Goal: Task Accomplishment & Management: Use online tool/utility

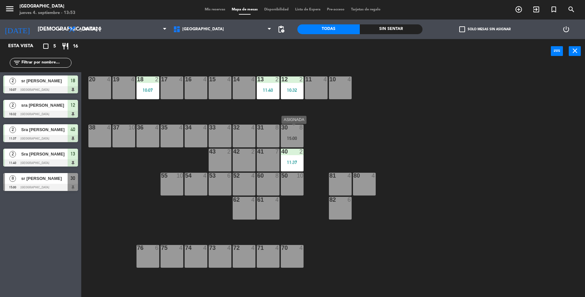
click at [283, 134] on div "30 8 15:00" at bounding box center [292, 135] width 23 height 23
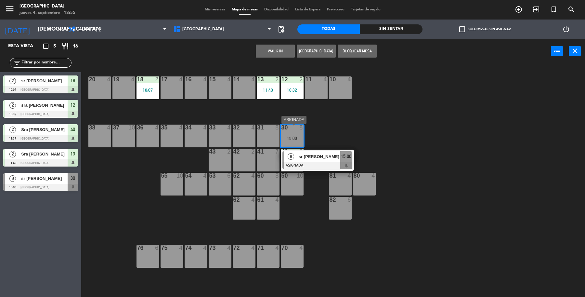
click at [316, 158] on div "8 sr [PERSON_NAME] 15:00" at bounding box center [317, 160] width 83 height 21
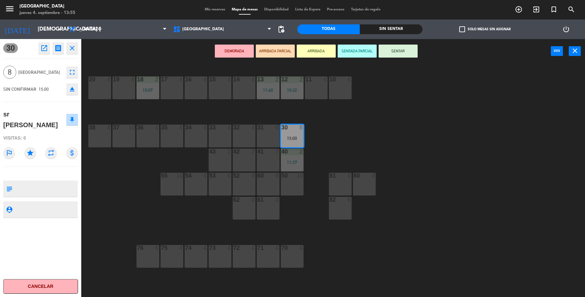
click at [395, 48] on button "SENTAR" at bounding box center [398, 51] width 39 height 13
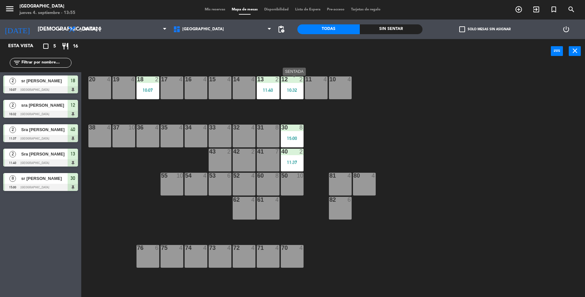
click at [283, 86] on div "12 2 10:32" at bounding box center [292, 87] width 23 height 23
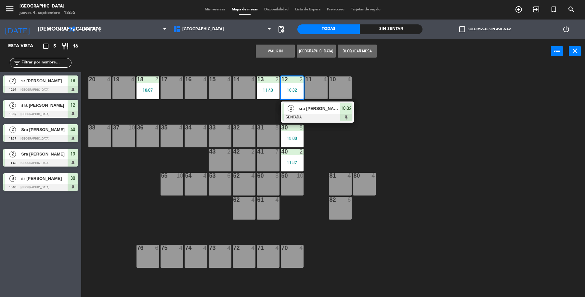
click at [296, 117] on div at bounding box center [317, 117] width 70 height 7
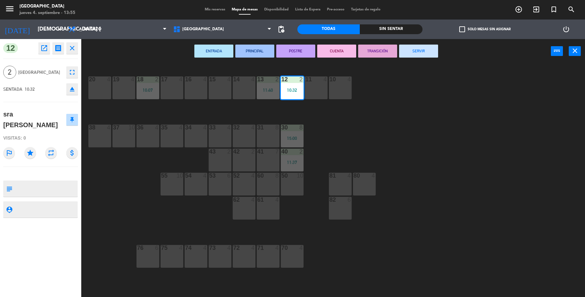
click at [411, 54] on button "SERVIR" at bounding box center [418, 51] width 39 height 13
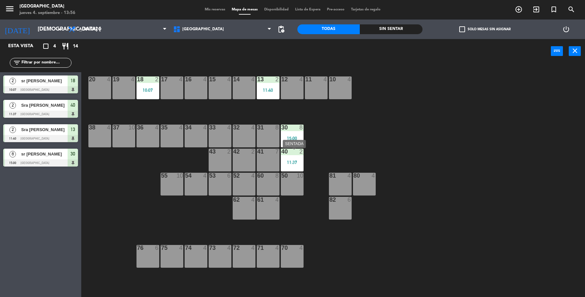
click at [302, 155] on div "40 2" at bounding box center [292, 152] width 23 height 7
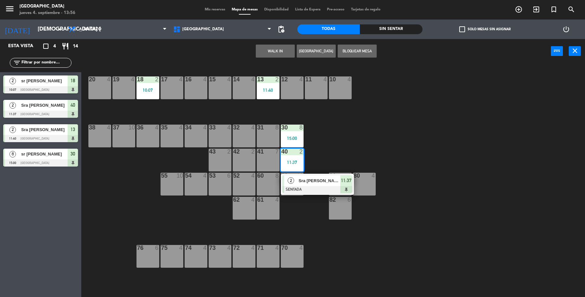
click at [305, 164] on div "19 4 18 2 10:07 17 4 16 4 15 4 14 4 13 2 11:40 12 4 11 4 10 4 20 4 37 10 36 4 3…" at bounding box center [336, 181] width 498 height 233
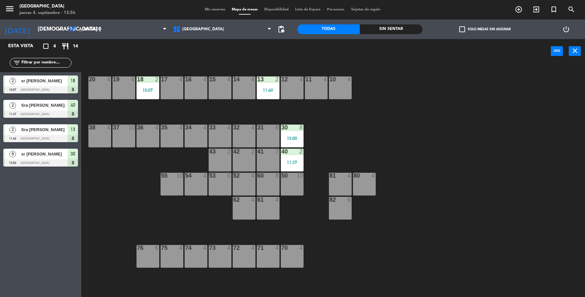
click at [298, 160] on div "11:37" at bounding box center [292, 162] width 23 height 5
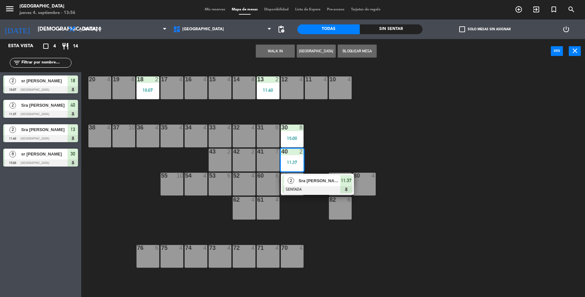
drag, startPoint x: 298, startPoint y: 184, endPoint x: 323, endPoint y: 161, distance: 34.3
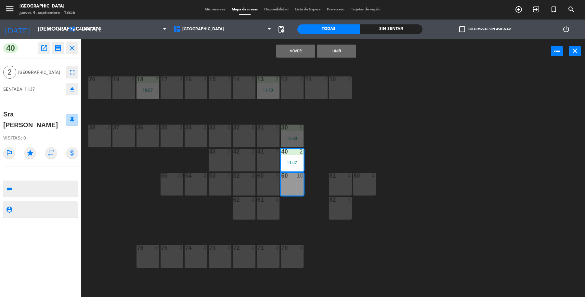
drag, startPoint x: 354, startPoint y: 153, endPoint x: 357, endPoint y: 150, distance: 3.9
click at [357, 150] on div "19 4 18 2 10:07 17 4 16 4 15 4 14 4 13 2 11:40 12 4 11 4 10 4 20 4 37 10 36 4 3…" at bounding box center [336, 181] width 498 height 233
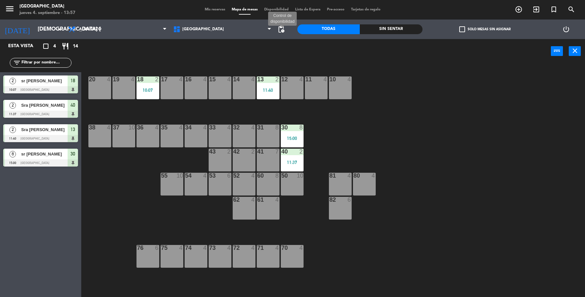
click at [280, 29] on span "pending_actions" at bounding box center [281, 29] width 8 height 8
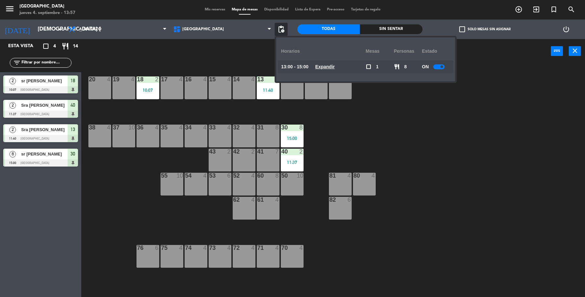
drag, startPoint x: 388, startPoint y: 158, endPoint x: 456, endPoint y: 146, distance: 68.9
click at [452, 148] on div "19 4 18 2 10:07 17 4 16 4 15 4 14 4 13 2 11:40 12 4 11 4 10 4 20 4 37 10 36 4 3…" at bounding box center [336, 181] width 498 height 233
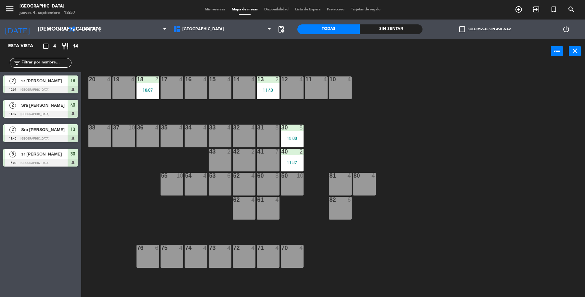
click at [349, 209] on div "82 6" at bounding box center [340, 208] width 23 height 23
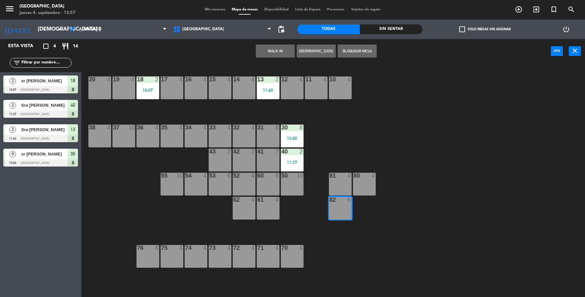
click at [445, 184] on div "19 4 18 2 10:07 17 4 16 4 15 4 14 4 13 2 11:40 12 4 11 4 10 4 20 4 37 10 36 4 3…" at bounding box center [336, 181] width 498 height 233
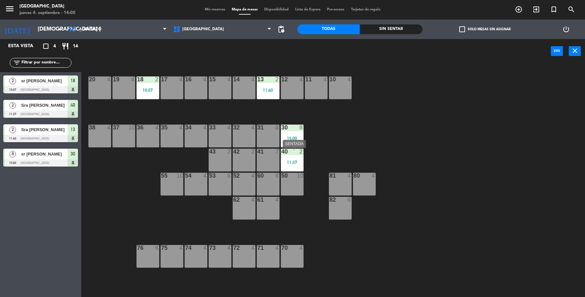
click at [285, 156] on div "40 2 11:37" at bounding box center [292, 160] width 23 height 23
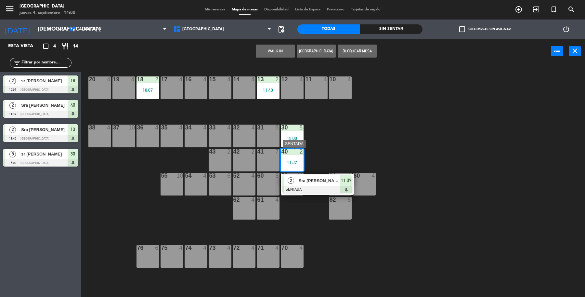
click at [299, 174] on div "2 Sra [PERSON_NAME] SENTADA 11:37" at bounding box center [317, 184] width 73 height 21
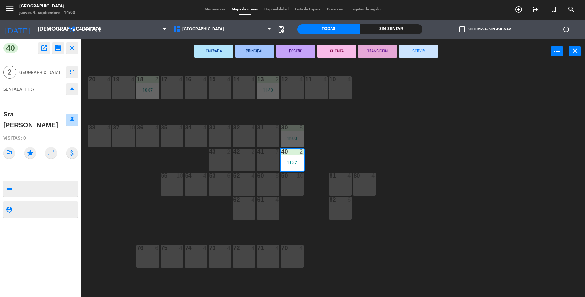
click at [410, 53] on button "SERVIR" at bounding box center [418, 51] width 39 height 13
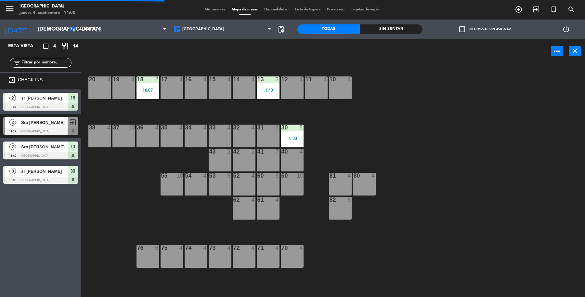
click at [270, 90] on div "11:40" at bounding box center [268, 90] width 23 height 5
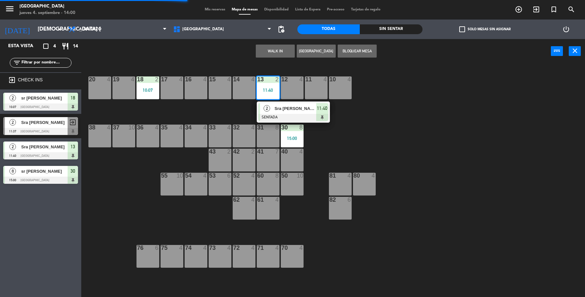
click at [274, 114] on div "2 Sra [PERSON_NAME] SENTADA 11:40" at bounding box center [293, 111] width 83 height 21
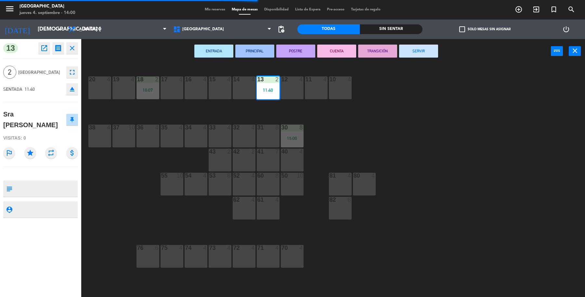
click at [431, 49] on button "SERVIR" at bounding box center [418, 51] width 39 height 13
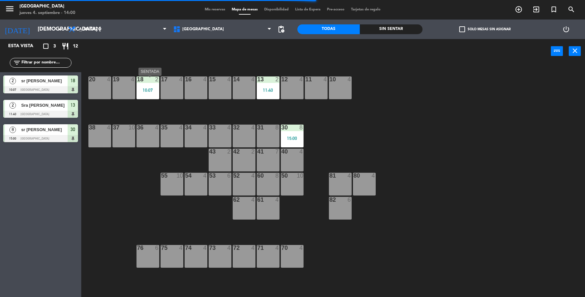
drag, startPoint x: 140, startPoint y: 91, endPoint x: 142, endPoint y: 98, distance: 7.1
click at [140, 91] on div "10:07" at bounding box center [148, 90] width 23 height 5
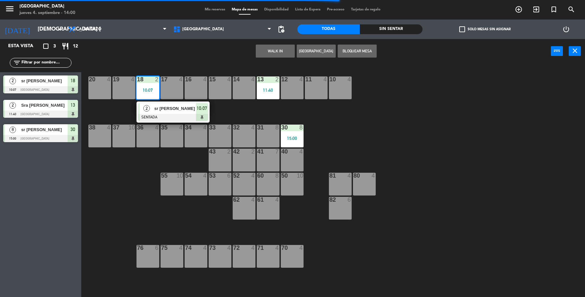
click at [157, 123] on div "19 4 18 2 10:07 2 sr [PERSON_NAME] 10:07 17 4 16 4 15 4 14 4 13 2 11:40 12 4 11…" at bounding box center [336, 181] width 498 height 233
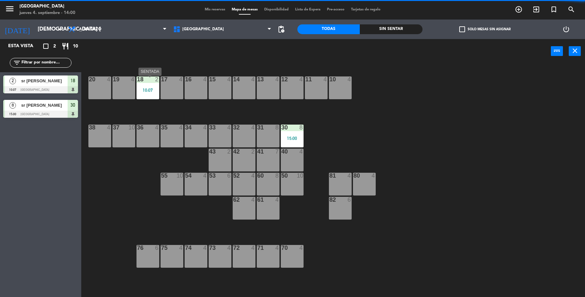
click at [144, 84] on div "18 2 10:07" at bounding box center [148, 87] width 23 height 23
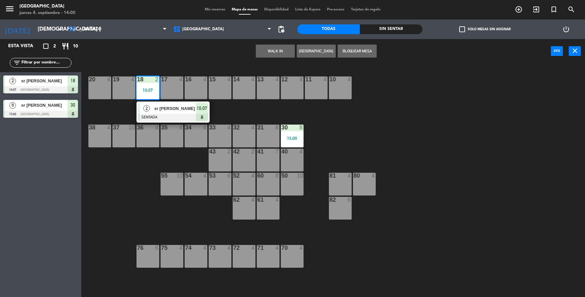
click at [150, 115] on div at bounding box center [173, 117] width 70 height 7
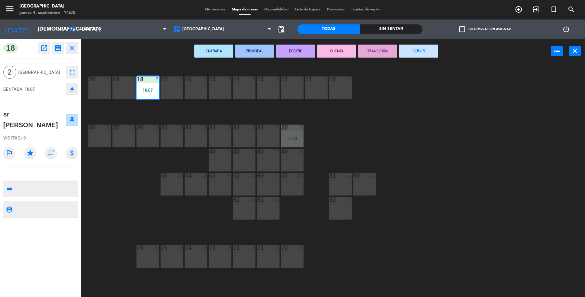
click at [418, 45] on button "SERVIR" at bounding box center [418, 51] width 39 height 13
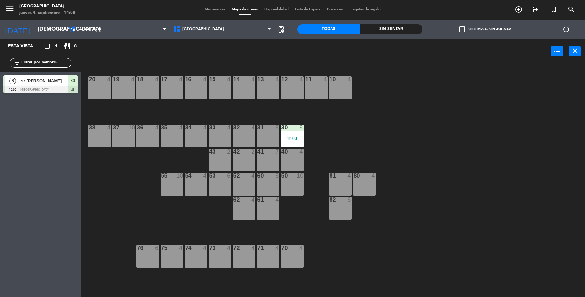
click at [42, 59] on input "text" at bounding box center [46, 62] width 50 height 7
click at [538, 12] on icon "exit_to_app" at bounding box center [536, 10] width 8 height 8
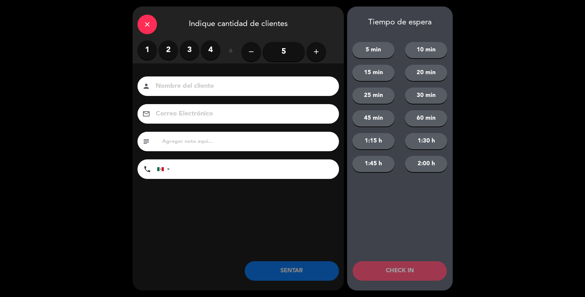
click at [167, 54] on label "2" at bounding box center [169, 50] width 20 height 20
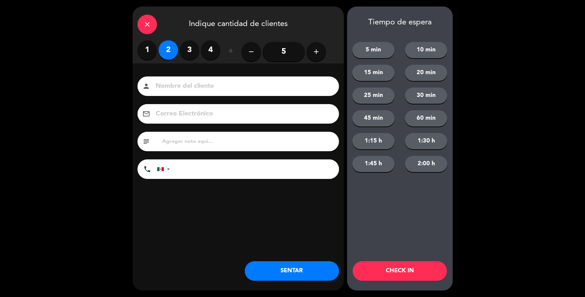
click at [181, 82] on input at bounding box center [243, 86] width 176 height 11
type input "sr [PERSON_NAME]"
click at [297, 264] on button "SENTAR" at bounding box center [292, 271] width 94 height 20
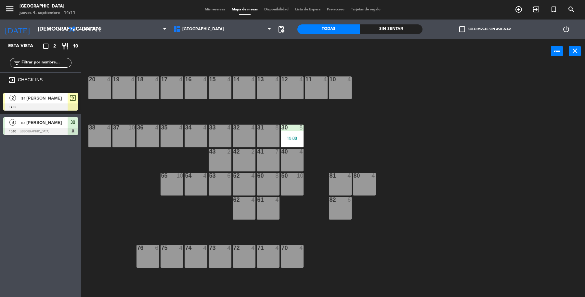
click at [47, 90] on div "2 sr [PERSON_NAME] 14:10 exit_to_app" at bounding box center [40, 101] width 81 height 24
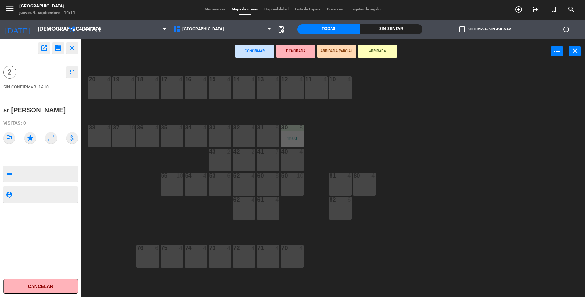
click at [192, 91] on div "16 4" at bounding box center [196, 87] width 23 height 23
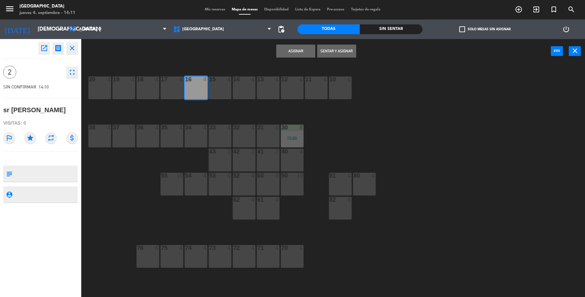
click at [342, 52] on button "Sentar y Asignar" at bounding box center [336, 51] width 39 height 13
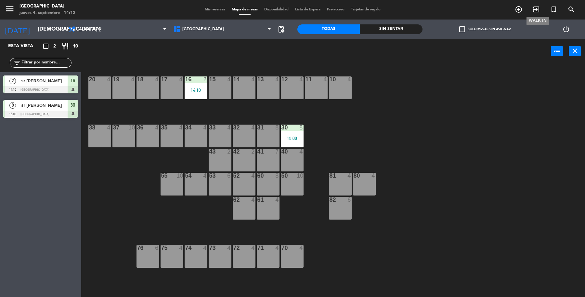
click at [530, 12] on span "exit_to_app" at bounding box center [536, 9] width 18 height 11
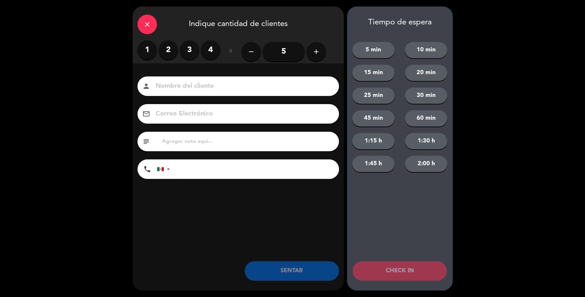
click at [147, 56] on label "1" at bounding box center [147, 50] width 20 height 20
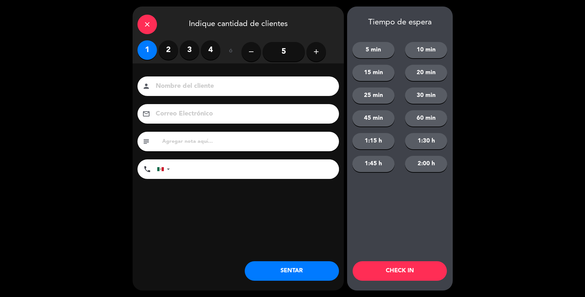
click at [203, 89] on input at bounding box center [243, 86] width 176 height 11
type input "sr Zaezoza"
click at [298, 272] on button "SENTAR" at bounding box center [292, 271] width 94 height 20
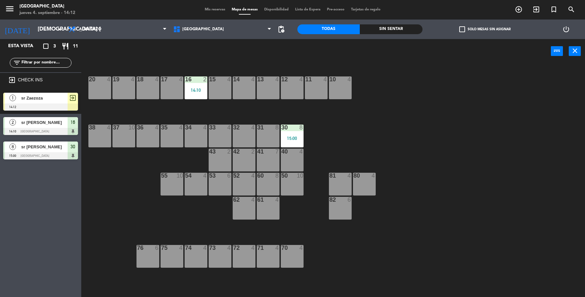
click at [32, 93] on div "sr Zaezoza" at bounding box center [43, 98] width 47 height 11
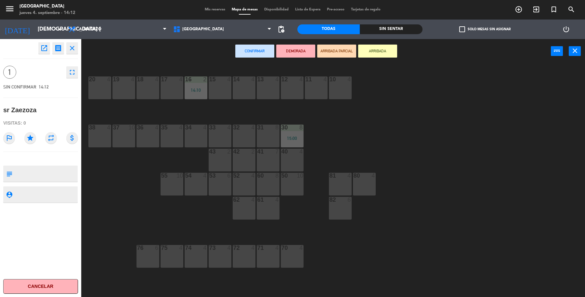
click at [85, 85] on div "open_in_new receipt 2:12 PM jue., [DATE] 1 personas sr Zaezoza close 1 fullscre…" at bounding box center [40, 168] width 91 height 258
click at [98, 87] on div "20 4" at bounding box center [99, 87] width 23 height 23
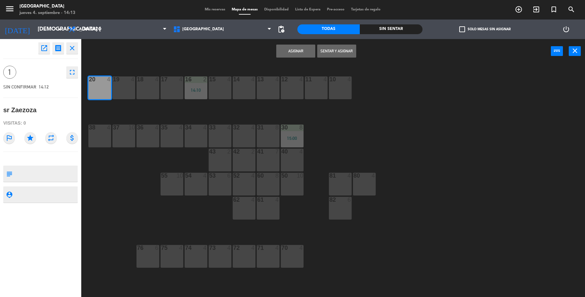
click at [333, 49] on button "Sentar y Asignar" at bounding box center [336, 51] width 39 height 13
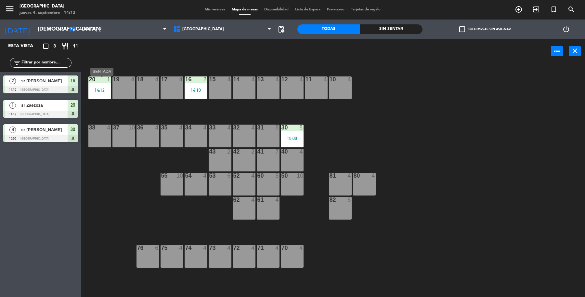
click at [98, 92] on div "14:12" at bounding box center [99, 90] width 23 height 5
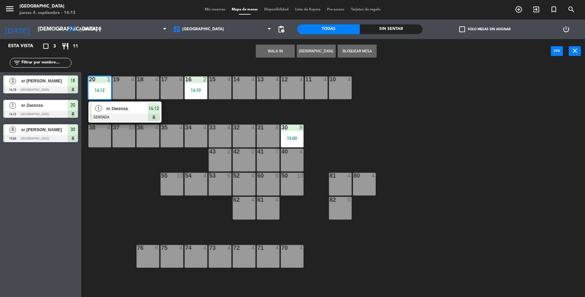
click at [105, 138] on div "38 4" at bounding box center [99, 135] width 23 height 23
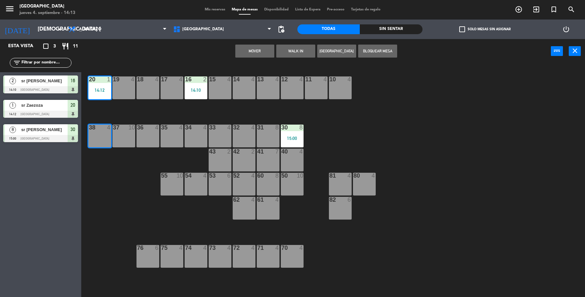
click at [259, 54] on button "Mover" at bounding box center [254, 51] width 39 height 13
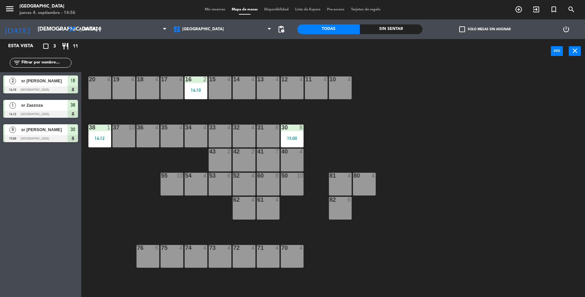
click at [61, 108] on div "sr Zaezoza" at bounding box center [43, 105] width 47 height 11
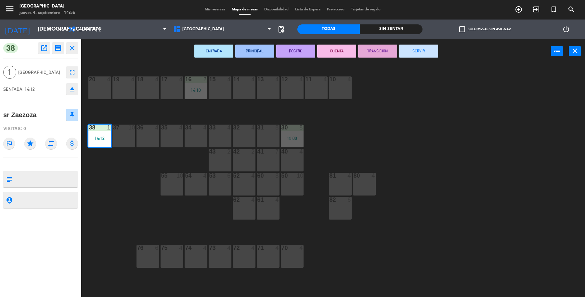
click at [73, 73] on icon "fullscreen" at bounding box center [72, 72] width 8 height 8
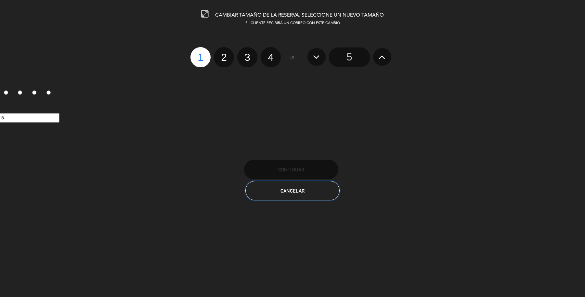
click at [292, 182] on button "Cancelar" at bounding box center [292, 191] width 94 height 20
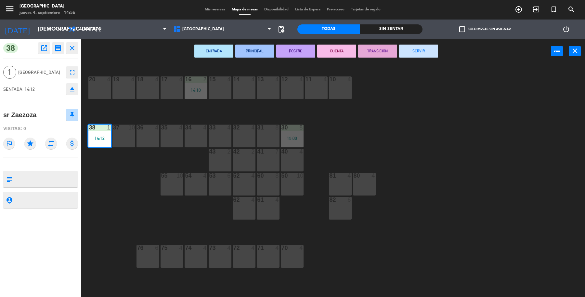
click at [399, 149] on div "19 4 18 4 17 4 16 2 14:10 15 4 14 4 13 4 12 4 11 4 10 4 20 4 37 10 36 4 35 4 34…" at bounding box center [336, 181] width 498 height 233
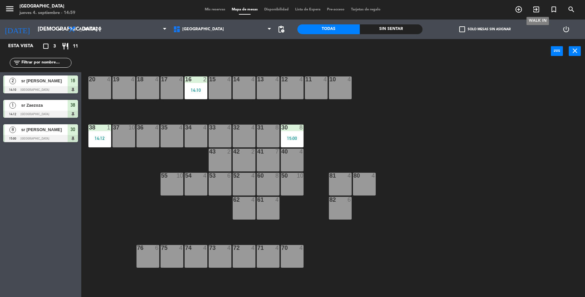
click at [535, 7] on icon "exit_to_app" at bounding box center [536, 10] width 8 height 8
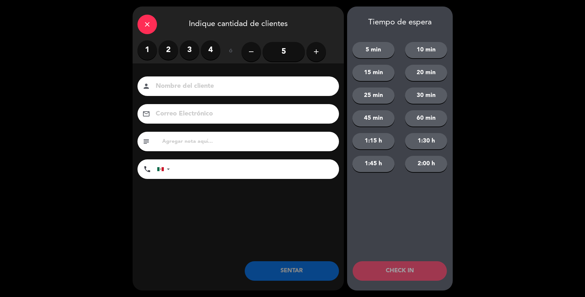
drag, startPoint x: 163, startPoint y: 54, endPoint x: 169, endPoint y: 62, distance: 10.5
click at [163, 54] on label "2" at bounding box center [169, 50] width 20 height 20
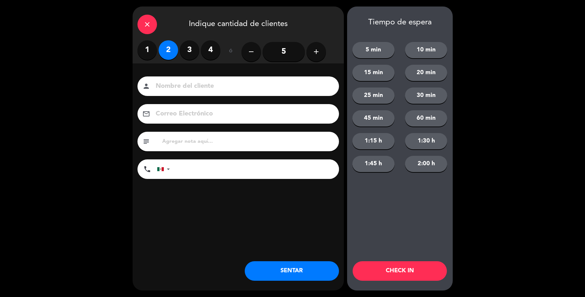
click at [215, 89] on input at bounding box center [243, 86] width 176 height 11
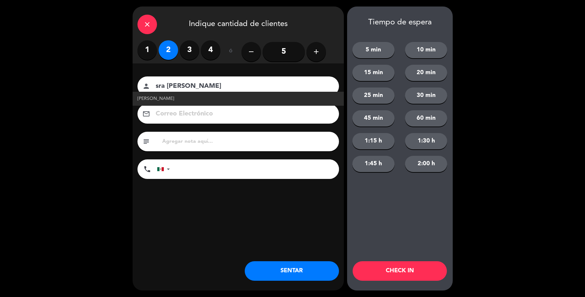
click at [171, 96] on link "[PERSON_NAME]" at bounding box center [238, 98] width 202 height 7
type input "[PERSON_NAME]"
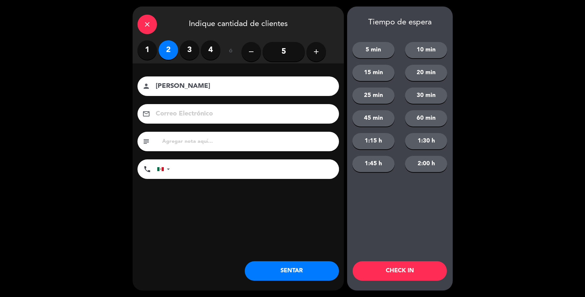
click at [291, 272] on button "SENTAR" at bounding box center [292, 271] width 94 height 20
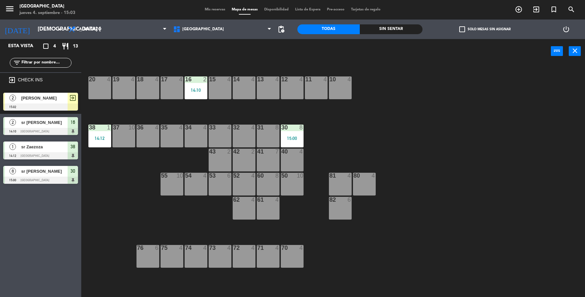
click at [60, 95] on span "[PERSON_NAME]" at bounding box center [44, 98] width 46 height 7
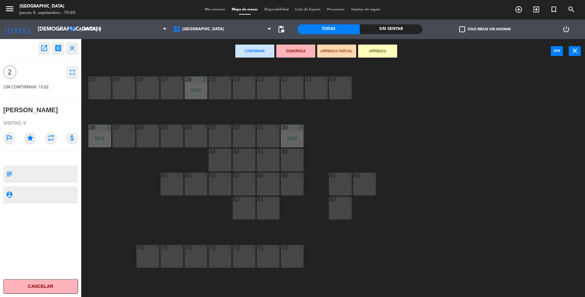
click at [272, 93] on div "13 4" at bounding box center [268, 87] width 23 height 23
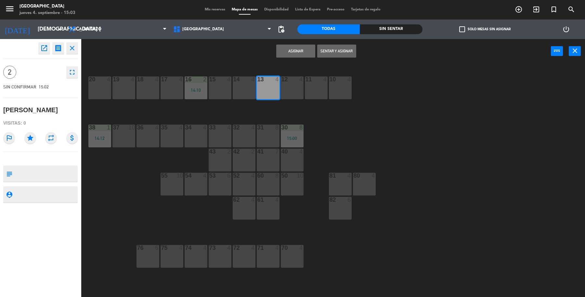
click at [353, 53] on button "Sentar y Asignar" at bounding box center [336, 51] width 39 height 13
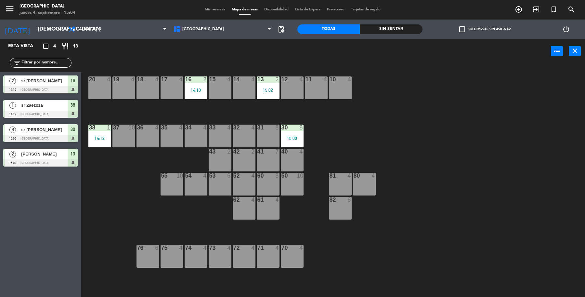
click at [259, 160] on div "41 7" at bounding box center [268, 160] width 23 height 23
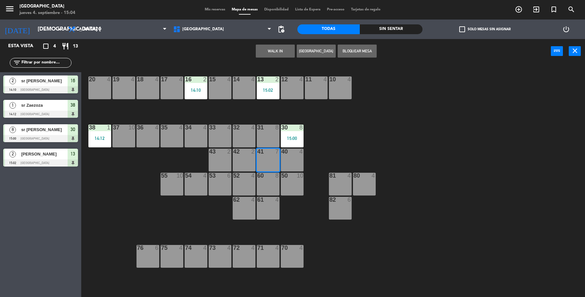
click at [277, 48] on button "WALK IN" at bounding box center [275, 51] width 39 height 13
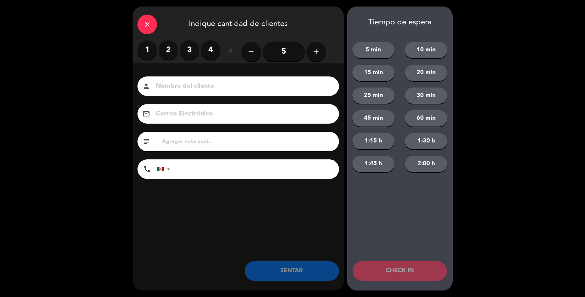
click at [212, 53] on label "4" at bounding box center [211, 50] width 20 height 20
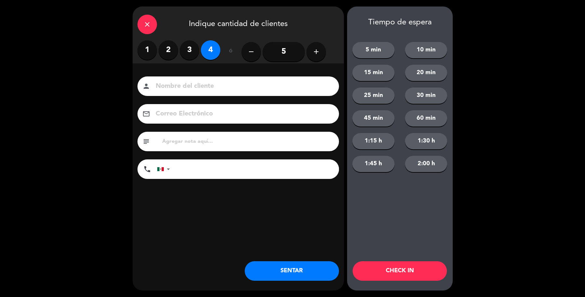
click at [219, 79] on div "person" at bounding box center [238, 86] width 202 height 20
drag, startPoint x: 241, startPoint y: 89, endPoint x: 241, endPoint y: 76, distance: 13.7
click at [241, 76] on div "person" at bounding box center [238, 86] width 202 height 20
type input "Sr [PERSON_NAME]"
click at [276, 273] on button "SENTAR" at bounding box center [292, 271] width 94 height 20
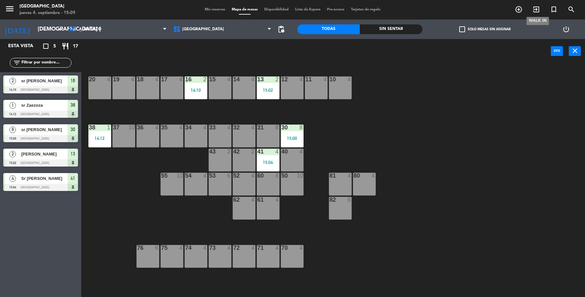
click at [537, 8] on icon "exit_to_app" at bounding box center [536, 10] width 8 height 8
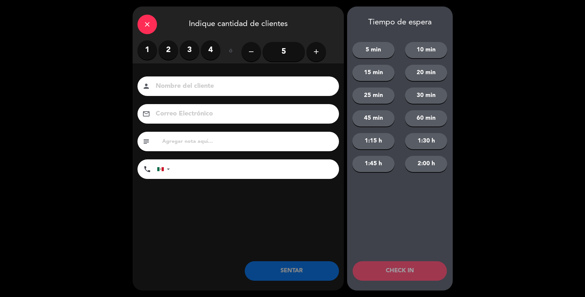
click at [206, 53] on label "4" at bounding box center [211, 50] width 20 height 20
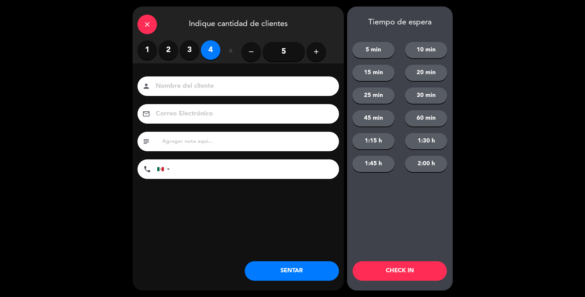
click at [206, 85] on input at bounding box center [243, 86] width 176 height 11
type input "sr [PERSON_NAME]"
click at [279, 268] on button "SENTAR" at bounding box center [292, 271] width 94 height 20
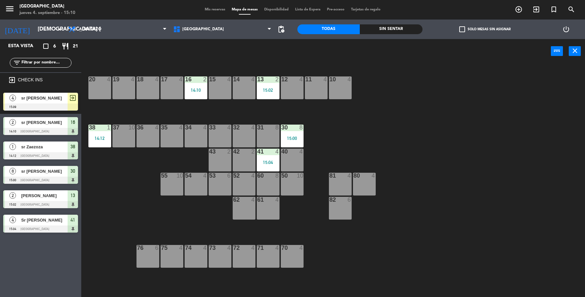
drag, startPoint x: 72, startPoint y: 103, endPoint x: 98, endPoint y: 104, distance: 27.0
click at [71, 103] on div "4 sr [PERSON_NAME] 15:09 exit_to_app" at bounding box center [40, 101] width 81 height 24
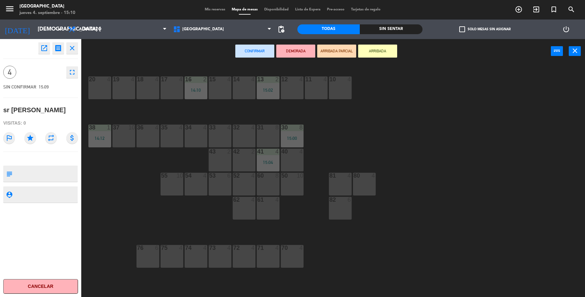
click at [146, 83] on div "18 4" at bounding box center [148, 87] width 23 height 23
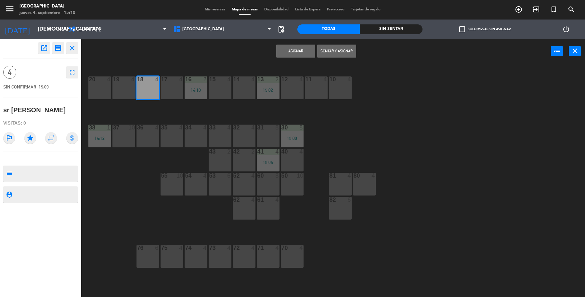
click at [352, 54] on button "Sentar y Asignar" at bounding box center [336, 51] width 39 height 13
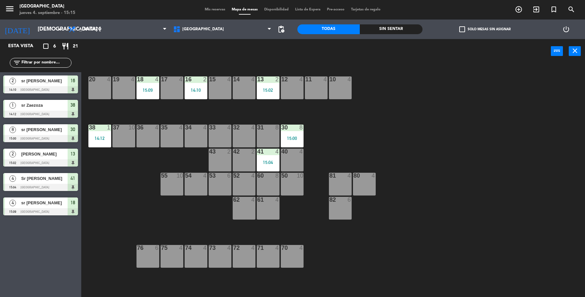
click at [186, 68] on div "19 4 18 4 15:09 17 4 16 2 14:10 15 4 14 4 13 2 15:02 12 4 11 4 10 4 20 4 37 10 …" at bounding box center [336, 181] width 498 height 233
click at [524, 9] on span "add_circle_outline" at bounding box center [519, 9] width 18 height 11
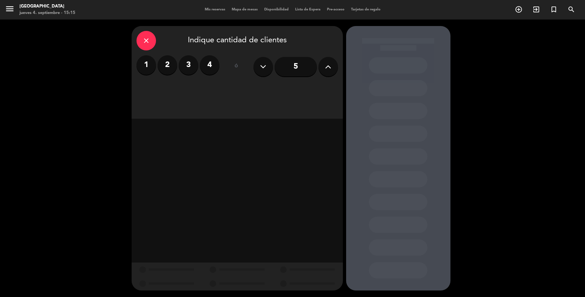
click at [150, 37] on div "close" at bounding box center [147, 41] width 20 height 20
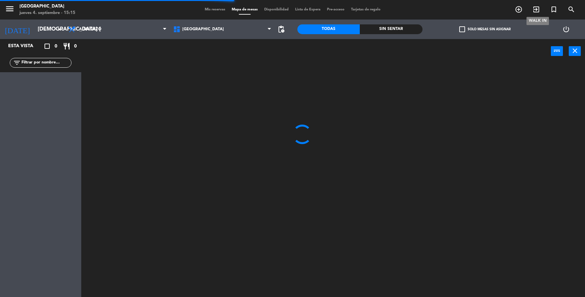
click at [538, 7] on icon "exit_to_app" at bounding box center [536, 10] width 8 height 8
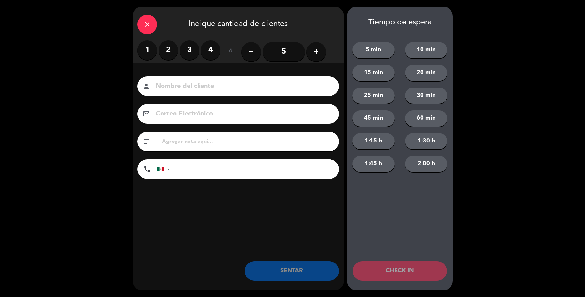
click at [187, 54] on label "3" at bounding box center [190, 50] width 20 height 20
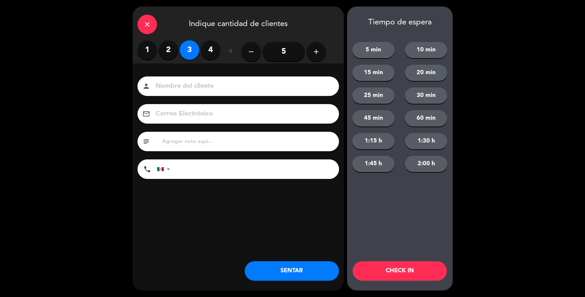
click at [195, 87] on input at bounding box center [243, 86] width 176 height 11
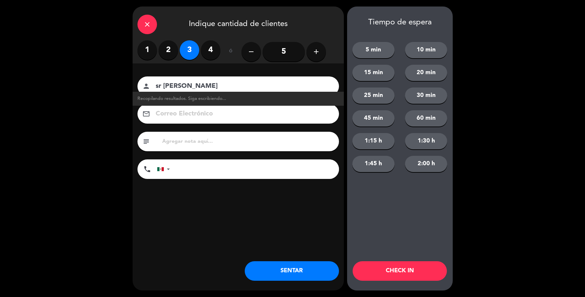
type input "sr [PERSON_NAME]"
click at [293, 273] on button "SENTAR" at bounding box center [292, 271] width 94 height 20
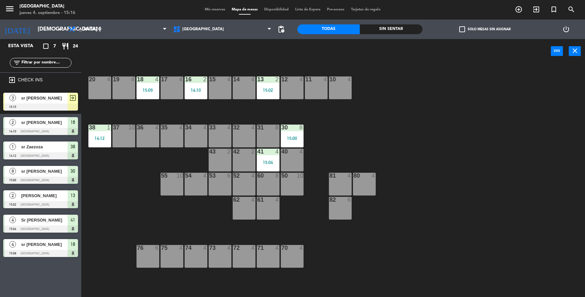
click at [58, 103] on div "3 sr Mario 15:15 exit_to_app" at bounding box center [40, 101] width 81 height 24
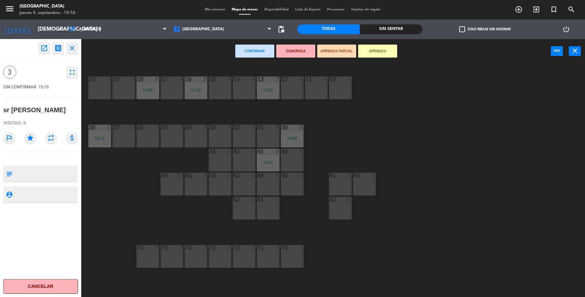
click at [118, 84] on div "19 4" at bounding box center [123, 87] width 23 height 23
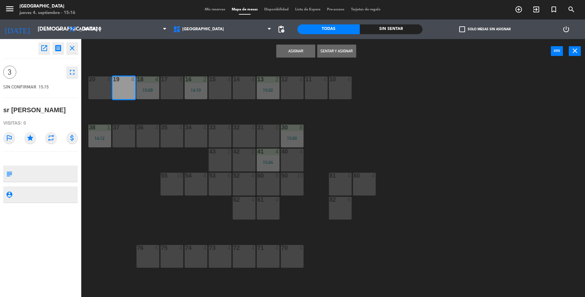
click at [342, 52] on button "Sentar y Asignar" at bounding box center [336, 51] width 39 height 13
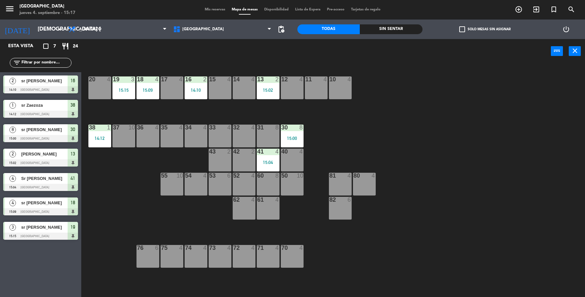
click at [351, 208] on div "82 6" at bounding box center [340, 208] width 23 height 23
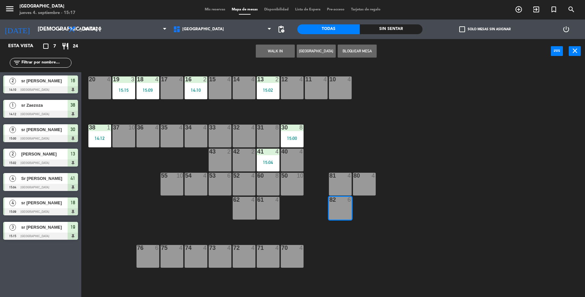
click at [285, 53] on button "WALK IN" at bounding box center [275, 51] width 39 height 13
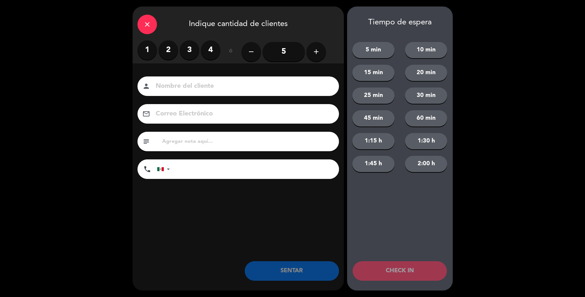
drag, startPoint x: 322, startPoint y: 42, endPoint x: 291, endPoint y: 61, distance: 36.8
click at [303, 61] on div "1 2 3 4 ó remove 5 add" at bounding box center [238, 51] width 202 height 23
click at [295, 59] on input "5" at bounding box center [284, 52] width 42 height 20
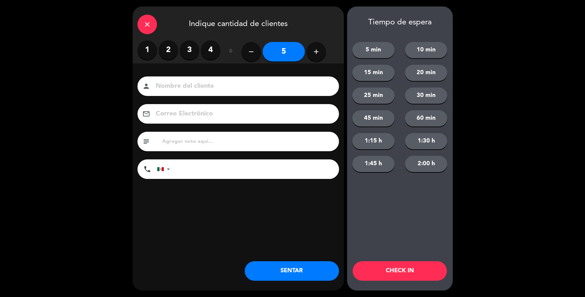
drag, startPoint x: 290, startPoint y: 83, endPoint x: 307, endPoint y: 70, distance: 21.8
click at [307, 70] on div "Nombre del cliente person Correo Electrónico email subject phone [GEOGRAPHIC_DA…" at bounding box center [238, 138] width 211 height 150
drag, startPoint x: 303, startPoint y: 85, endPoint x: 307, endPoint y: 80, distance: 7.2
click at [307, 80] on div "person" at bounding box center [238, 86] width 202 height 20
type input "sr [PERSON_NAME]"
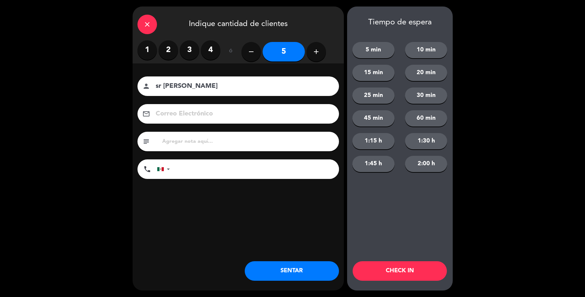
click at [280, 268] on button "SENTAR" at bounding box center [292, 271] width 94 height 20
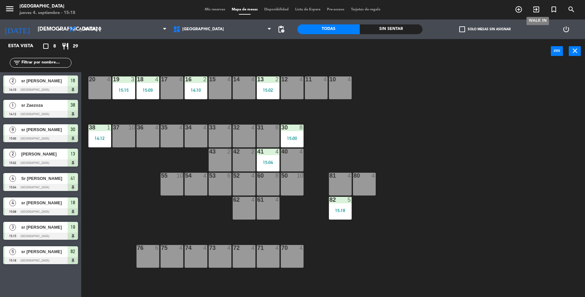
click at [528, 11] on span "exit_to_app" at bounding box center [536, 9] width 18 height 11
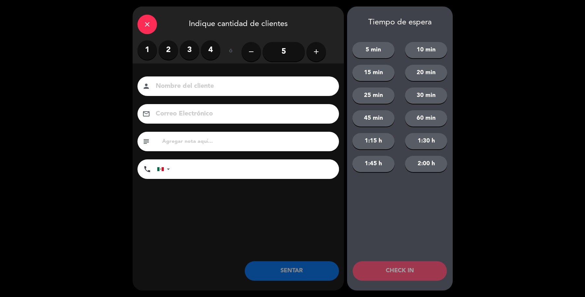
click at [322, 50] on button "add" at bounding box center [316, 52] width 20 height 20
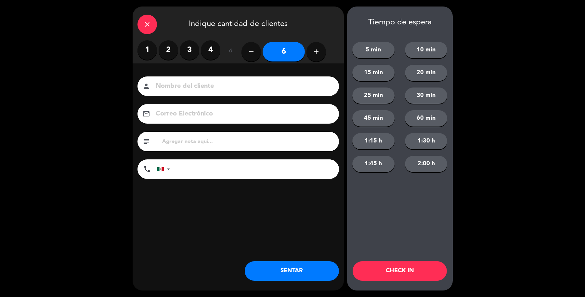
click at [321, 50] on button "add" at bounding box center [316, 52] width 20 height 20
click at [321, 51] on button "add" at bounding box center [316, 52] width 20 height 20
type input "10"
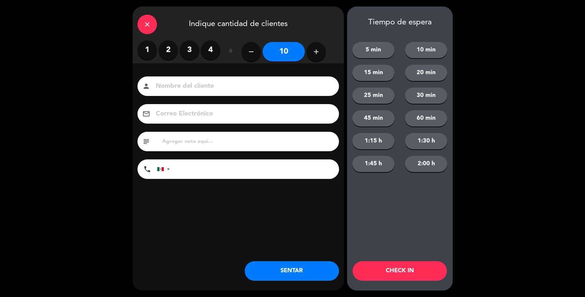
click at [199, 86] on input at bounding box center [243, 86] width 176 height 11
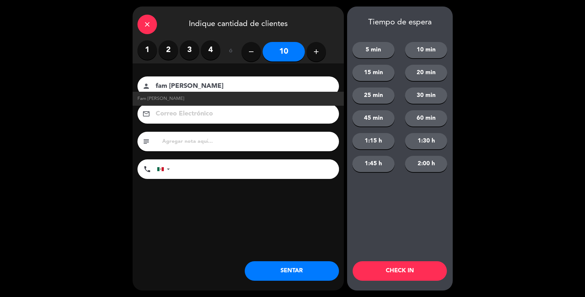
click at [159, 98] on span "Fam [PERSON_NAME]" at bounding box center [160, 98] width 47 height 7
type input "Fam [PERSON_NAME]"
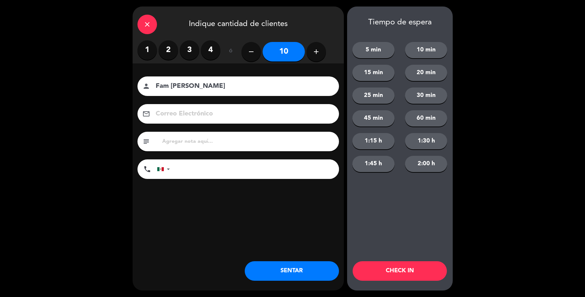
click at [282, 254] on div "close Indique cantidad de clientes 1 2 3 4 ó remove 10 add Nombre del cliente p…" at bounding box center [238, 149] width 211 height 284
click at [284, 270] on button "SENTAR" at bounding box center [292, 271] width 94 height 20
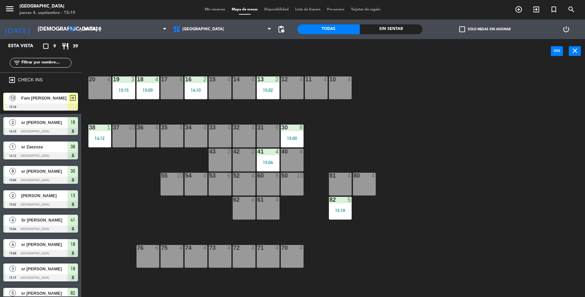
click at [38, 98] on span "Fam [PERSON_NAME]" at bounding box center [44, 98] width 46 height 7
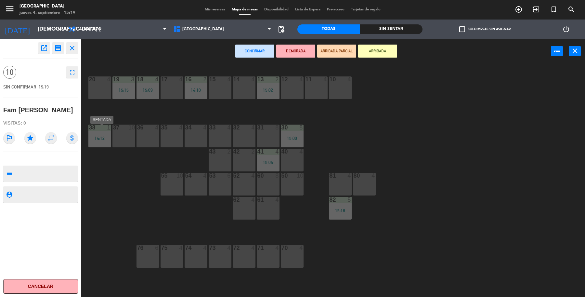
click at [112, 132] on div "37 10" at bounding box center [123, 135] width 23 height 23
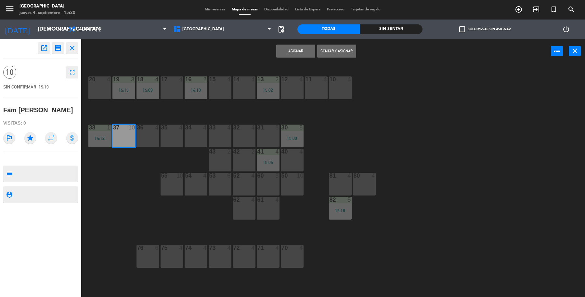
click at [322, 48] on button "Sentar y Asignar" at bounding box center [336, 51] width 39 height 13
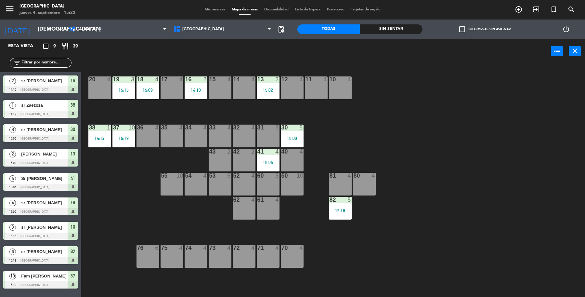
click at [541, 4] on div "menu [GEOGRAPHIC_DATA] jueves 4. septiembre - 15:22 Mis reservas Mapa de mesas …" at bounding box center [292, 10] width 585 height 20
click at [537, 8] on icon "exit_to_app" at bounding box center [536, 10] width 8 height 8
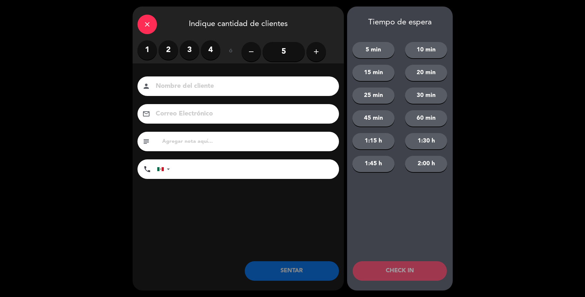
click at [164, 46] on label "2" at bounding box center [169, 50] width 20 height 20
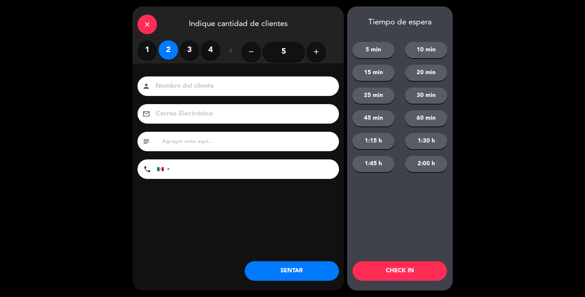
drag, startPoint x: 172, startPoint y: 72, endPoint x: 172, endPoint y: 82, distance: 9.4
click at [172, 80] on div "Nombre del cliente person Correo Electrónico email subject phone [GEOGRAPHIC_DA…" at bounding box center [238, 138] width 211 height 150
click at [176, 88] on input at bounding box center [243, 86] width 176 height 11
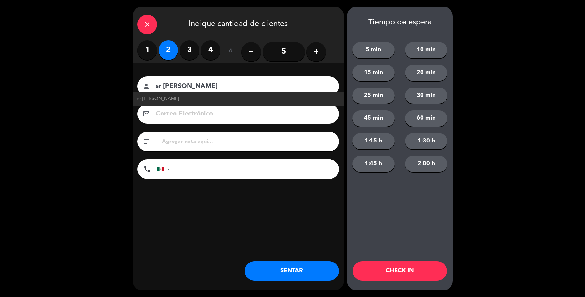
click at [176, 94] on li "sr [PERSON_NAME]" at bounding box center [238, 99] width 211 height 14
click at [174, 95] on span "sr [PERSON_NAME]" at bounding box center [158, 98] width 42 height 7
type input "sr [PERSON_NAME]"
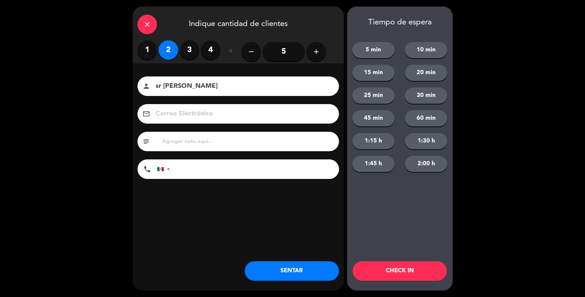
click at [293, 270] on button "SENTAR" at bounding box center [292, 271] width 94 height 20
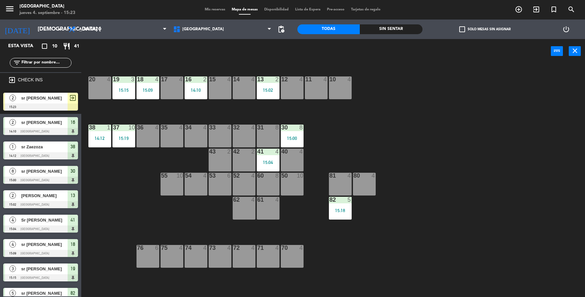
click at [13, 108] on div at bounding box center [40, 106] width 75 height 7
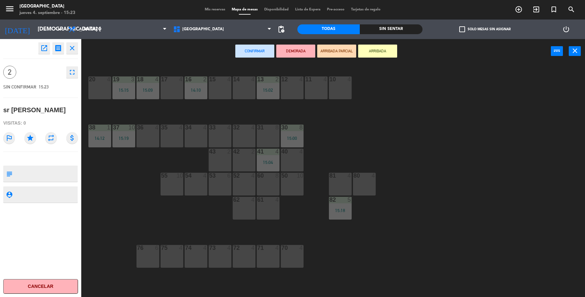
click at [244, 94] on div "14 4" at bounding box center [244, 87] width 23 height 23
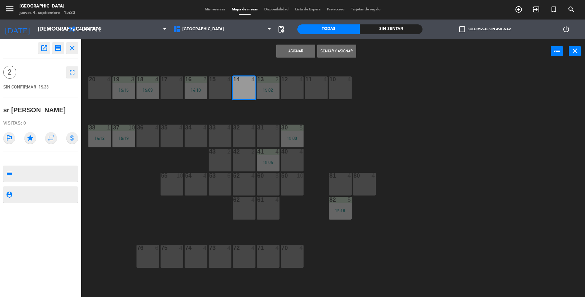
click at [336, 47] on button "Sentar y Asignar" at bounding box center [336, 51] width 39 height 13
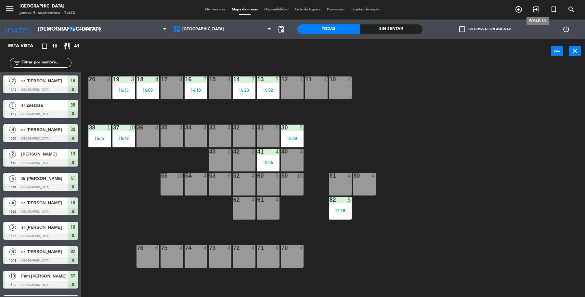
click at [534, 9] on icon "exit_to_app" at bounding box center [536, 10] width 8 height 8
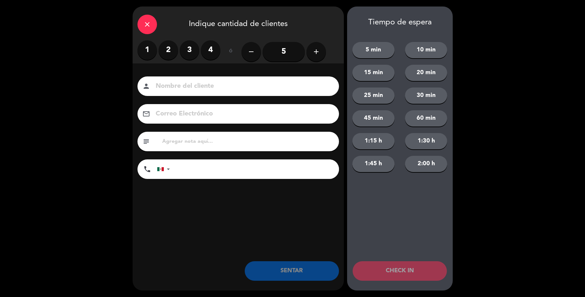
click at [282, 52] on input "5" at bounding box center [284, 52] width 42 height 20
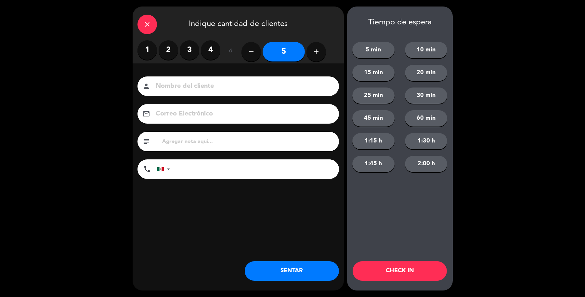
click at [275, 76] on div "Nombre del cliente person Correo Electrónico email subject phone [GEOGRAPHIC_DA…" at bounding box center [238, 138] width 211 height 150
click at [274, 81] on div "person" at bounding box center [238, 86] width 202 height 20
click at [272, 82] on input at bounding box center [243, 86] width 176 height 11
type input "sr [PERSON_NAME]"
click at [254, 271] on button "SENTAR" at bounding box center [292, 271] width 94 height 20
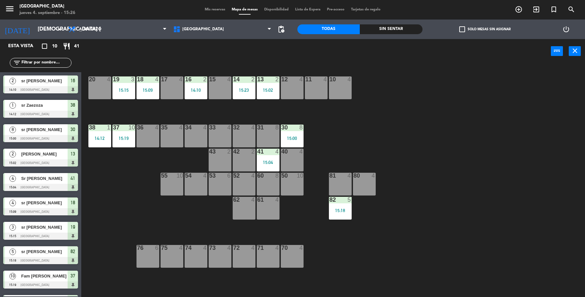
click at [215, 186] on div "53 6" at bounding box center [220, 184] width 23 height 23
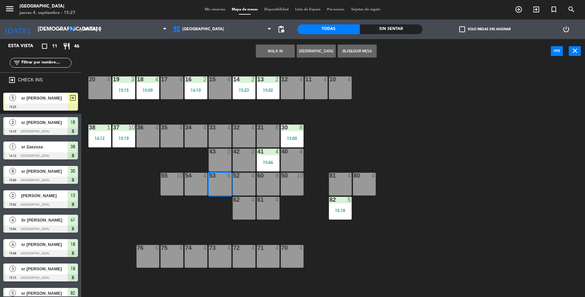
click at [59, 103] on div at bounding box center [40, 106] width 75 height 7
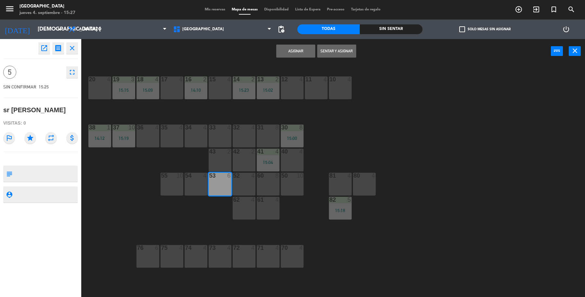
click at [342, 53] on button "Sentar y Asignar" at bounding box center [336, 51] width 39 height 13
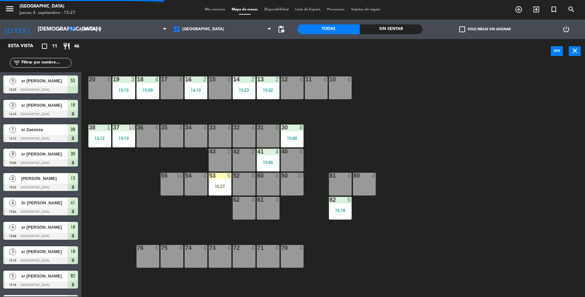
click at [132, 141] on div "37 10 15:19" at bounding box center [123, 135] width 23 height 23
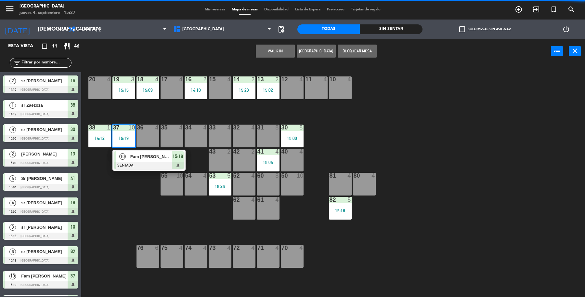
click at [117, 184] on div "19 3 15:15 18 4 15:09 17 4 16 2 14:10 15 4 14 2 15:23 13 2 15:02 12 4 11 4 10 4…" at bounding box center [336, 181] width 498 height 233
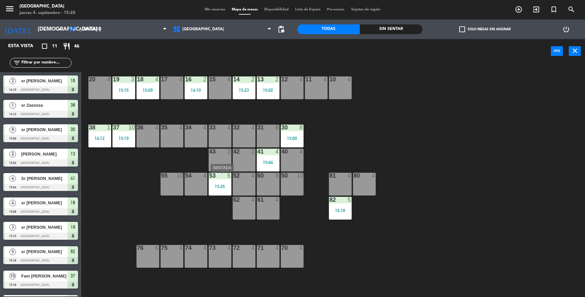
click at [228, 189] on div "53 5 15:25" at bounding box center [220, 184] width 23 height 23
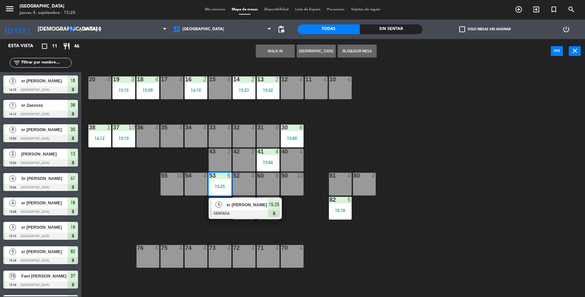
click at [95, 189] on div "19 3 15:15 18 4 15:09 17 4 16 2 14:10 15 4 14 2 15:23 13 2 15:02 12 4 11 4 10 4…" at bounding box center [336, 181] width 498 height 233
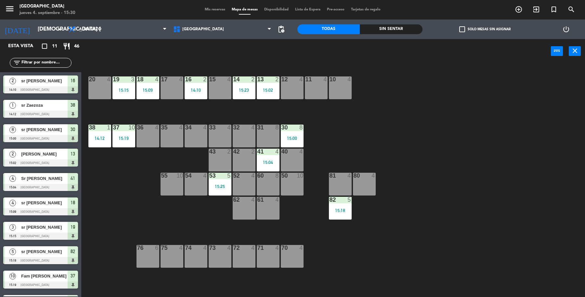
click at [535, 2] on div "menu [GEOGRAPHIC_DATA] jueves 4. septiembre - 15:30 Mis reservas Mapa de mesas …" at bounding box center [292, 10] width 585 height 20
click at [537, 8] on icon "exit_to_app" at bounding box center [536, 10] width 8 height 8
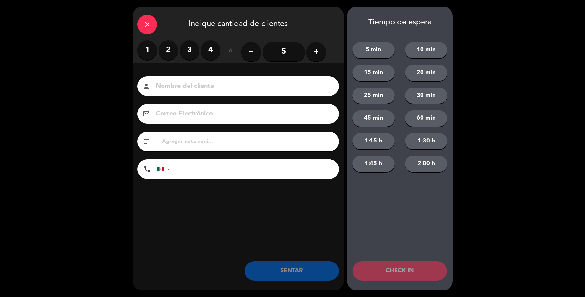
click at [189, 51] on label "3" at bounding box center [190, 50] width 20 height 20
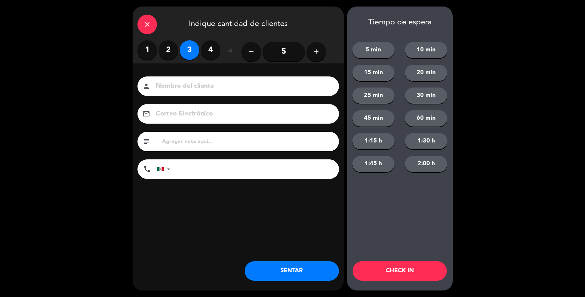
click at [189, 90] on input at bounding box center [243, 86] width 176 height 11
type input "sr [PERSON_NAME]"
click at [294, 269] on button "SENTAR" at bounding box center [292, 271] width 94 height 20
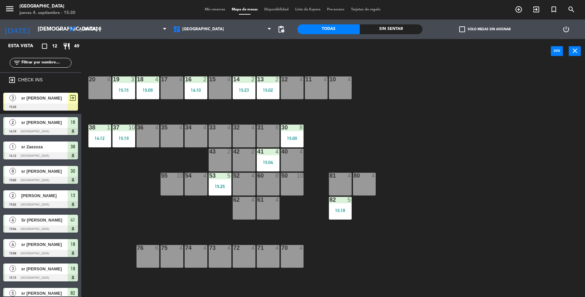
click at [45, 105] on div "3 sr [PERSON_NAME] 15:30 exit_to_app" at bounding box center [40, 101] width 81 height 24
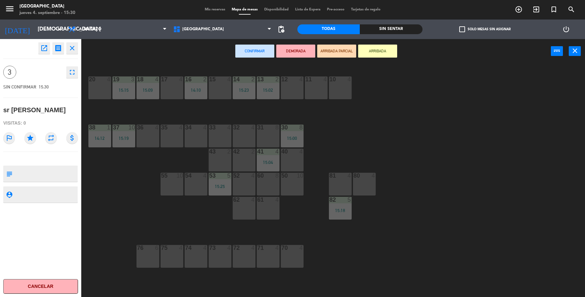
click at [311, 98] on div "11 4" at bounding box center [316, 87] width 23 height 23
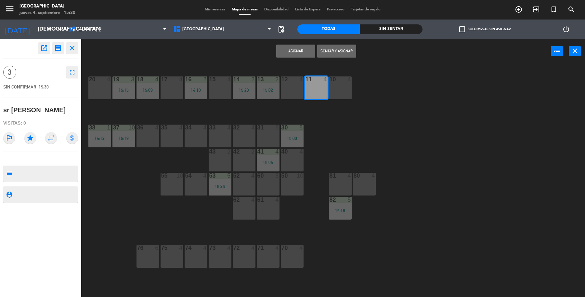
click at [321, 49] on button "Sentar y Asignar" at bounding box center [336, 51] width 39 height 13
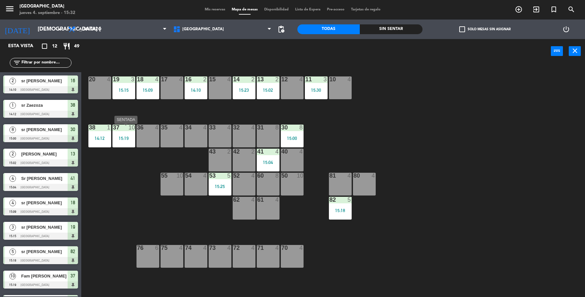
click at [130, 144] on div "37 10 15:19" at bounding box center [123, 135] width 23 height 23
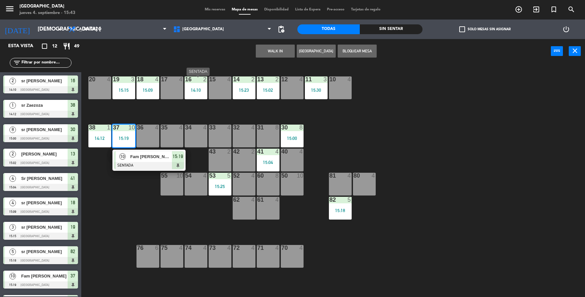
click at [187, 90] on div "14:10" at bounding box center [196, 90] width 23 height 5
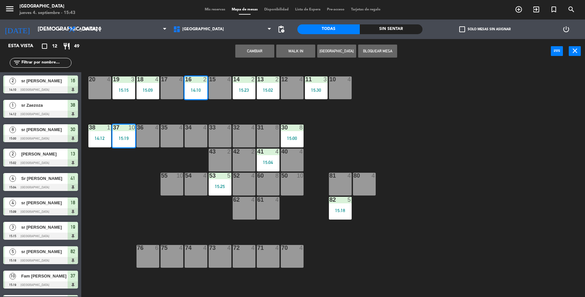
drag, startPoint x: 203, startPoint y: 111, endPoint x: 202, endPoint y: 100, distance: 10.4
click at [203, 109] on div "19 3 15:15 18 4 15:09 17 4 16 2 14:10 15 4 14 2 15:23 13 2 15:02 12 4 11 3 15:3…" at bounding box center [336, 181] width 498 height 233
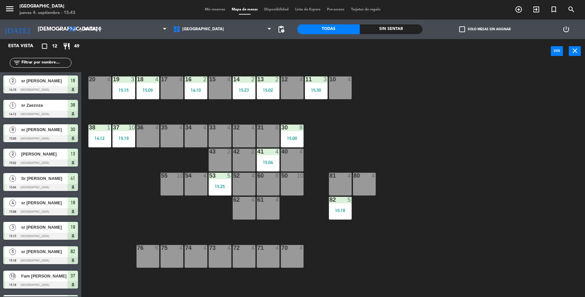
click at [202, 92] on div "14:10" at bounding box center [196, 90] width 23 height 5
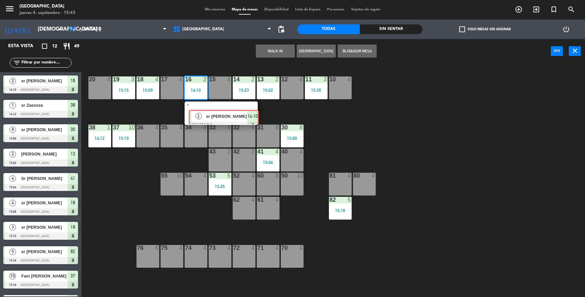
drag, startPoint x: 202, startPoint y: 110, endPoint x: 205, endPoint y: 109, distance: 3.4
click at [205, 109] on div "2 sr [PERSON_NAME] SENTADA 14:10" at bounding box center [221, 112] width 83 height 23
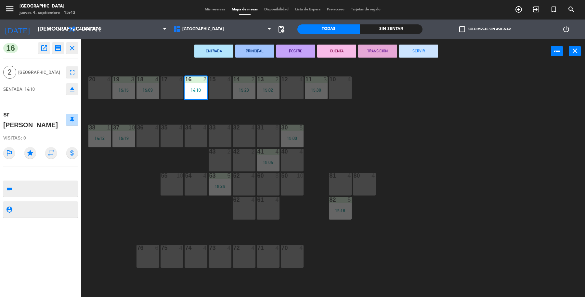
click at [410, 46] on button "SERVIR" at bounding box center [418, 51] width 39 height 13
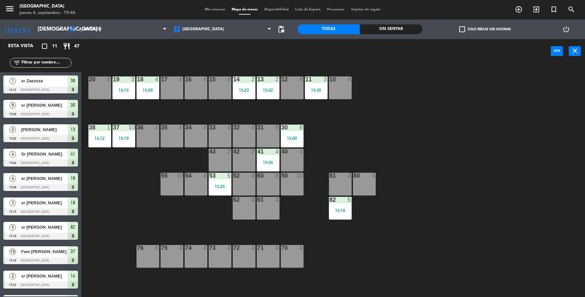
click at [373, 189] on div "80 4" at bounding box center [364, 184] width 23 height 23
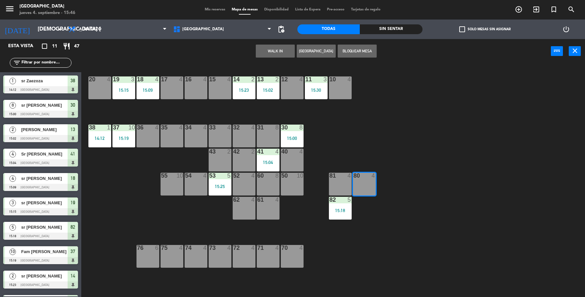
click at [274, 46] on button "WALK IN" at bounding box center [275, 51] width 39 height 13
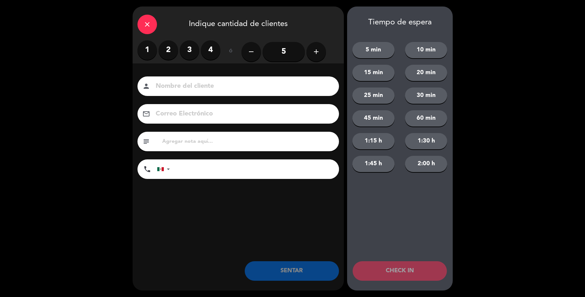
click at [150, 56] on label "1" at bounding box center [147, 50] width 20 height 20
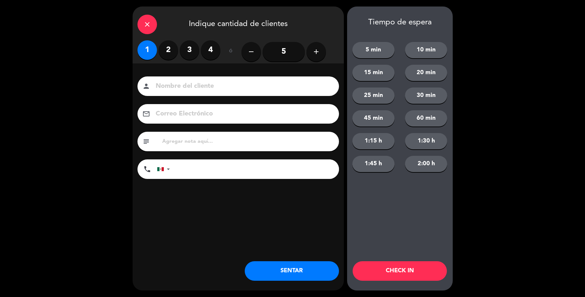
drag, startPoint x: 213, startPoint y: 71, endPoint x: 220, endPoint y: 69, distance: 7.0
click at [219, 68] on div "Nombre del cliente person Correo Electrónico email subject phone [GEOGRAPHIC_DA…" at bounding box center [238, 138] width 211 height 150
click at [223, 87] on input at bounding box center [243, 86] width 176 height 11
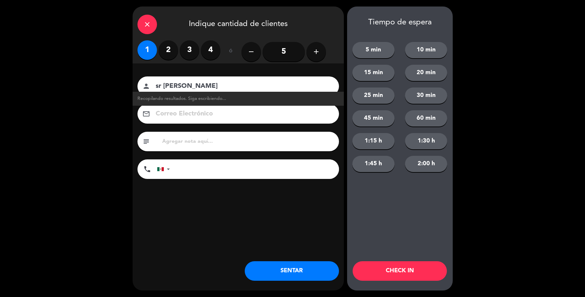
type input "sr [PERSON_NAME]"
click at [246, 275] on button "SENTAR" at bounding box center [292, 271] width 94 height 20
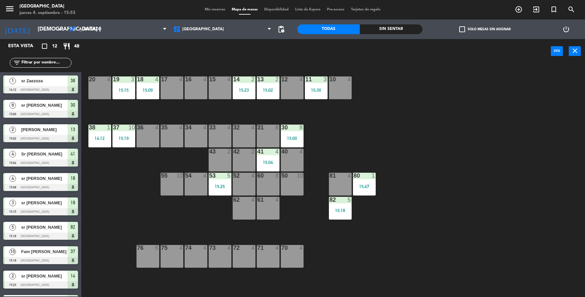
click at [302, 87] on div "12 4" at bounding box center [292, 87] width 23 height 23
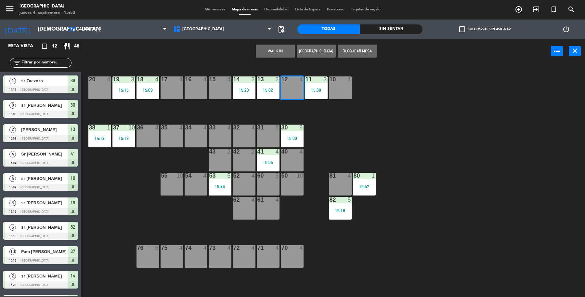
click at [277, 54] on button "WALK IN" at bounding box center [275, 51] width 39 height 13
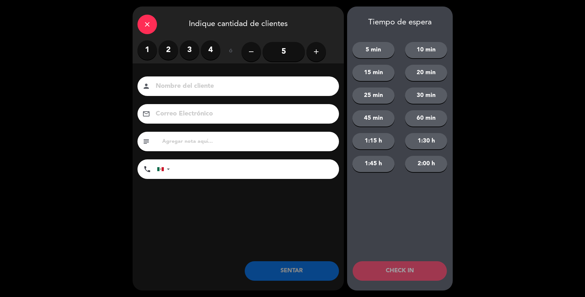
click at [151, 52] on label "1" at bounding box center [147, 50] width 20 height 20
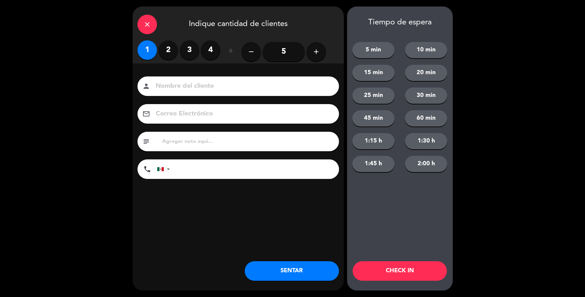
click at [163, 88] on input at bounding box center [243, 86] width 176 height 11
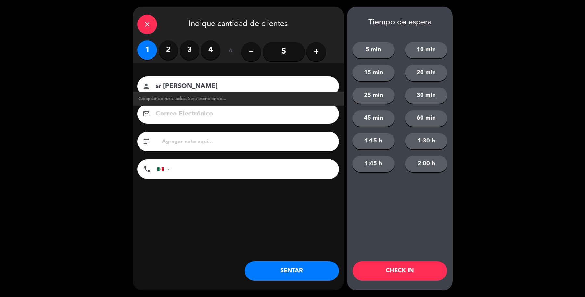
type input "sr [PERSON_NAME]"
click at [274, 267] on button "SENTAR" at bounding box center [292, 271] width 94 height 20
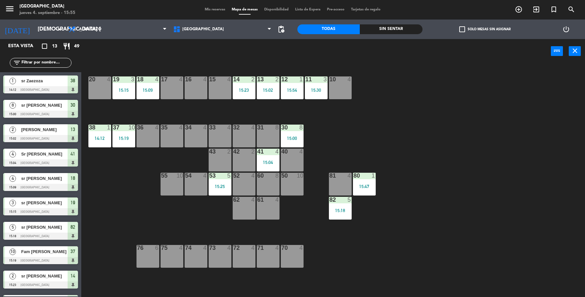
click at [132, 244] on div "19 3 15:15 18 4 15:09 17 4 16 4 15 4 14 2 15:23 13 2 15:02 12 1 15:54 11 3 15:3…" at bounding box center [336, 181] width 498 height 233
click at [536, 13] on icon "exit_to_app" at bounding box center [536, 10] width 8 height 8
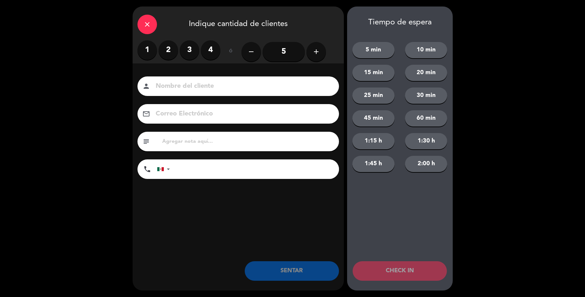
click at [169, 48] on label "2" at bounding box center [169, 50] width 20 height 20
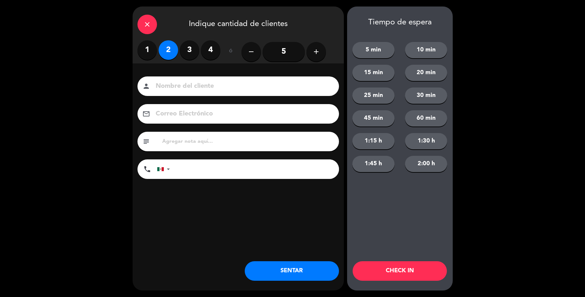
drag, startPoint x: 202, startPoint y: 88, endPoint x: 341, endPoint y: 71, distance: 140.2
click at [202, 87] on input at bounding box center [243, 86] width 176 height 11
type input "Sr [PERSON_NAME]"
click at [305, 275] on button "SENTAR" at bounding box center [292, 271] width 94 height 20
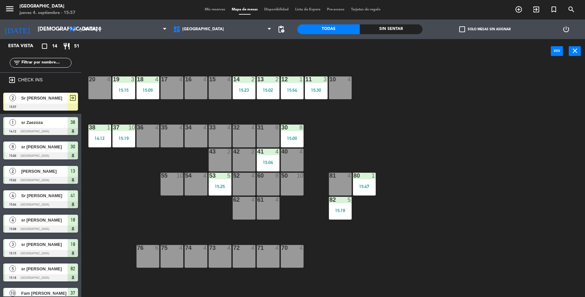
click at [28, 103] on div "2 Sr [PERSON_NAME] 15:57 exit_to_app" at bounding box center [40, 101] width 81 height 24
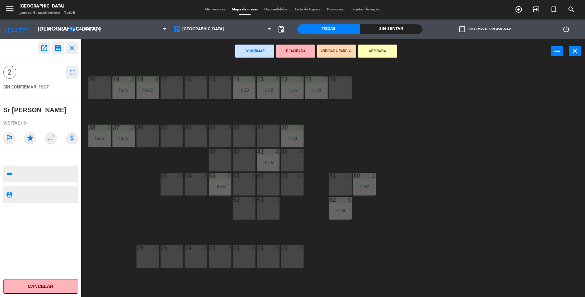
click at [197, 88] on div "16 4" at bounding box center [196, 87] width 23 height 23
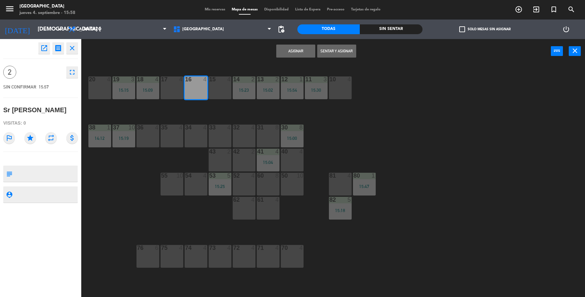
click at [343, 45] on button "Sentar y Asignar" at bounding box center [336, 51] width 39 height 13
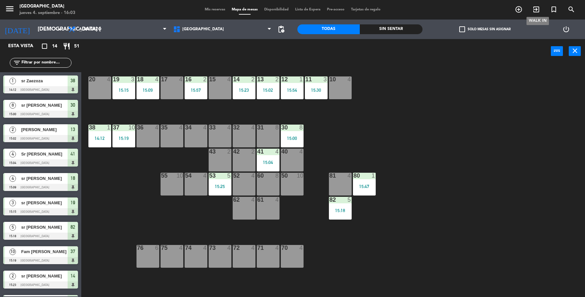
click at [535, 12] on icon "exit_to_app" at bounding box center [536, 10] width 8 height 8
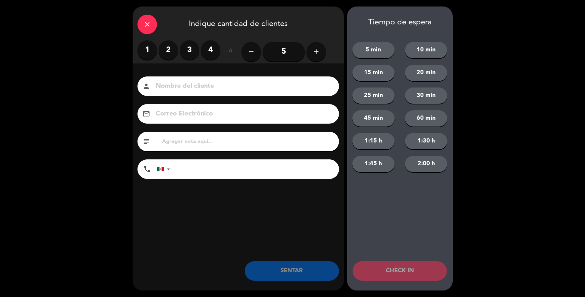
click at [146, 45] on label "1" at bounding box center [147, 50] width 20 height 20
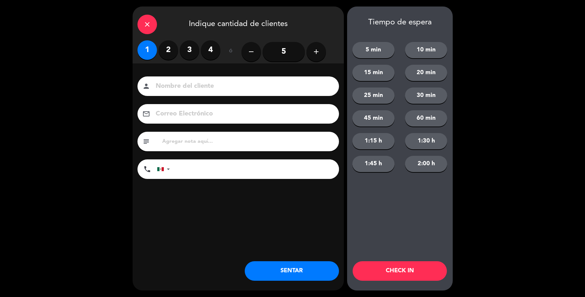
drag, startPoint x: 176, startPoint y: 80, endPoint x: 176, endPoint y: 83, distance: 3.3
click at [176, 80] on div "person" at bounding box center [238, 86] width 202 height 20
click at [193, 81] on input at bounding box center [243, 86] width 176 height 11
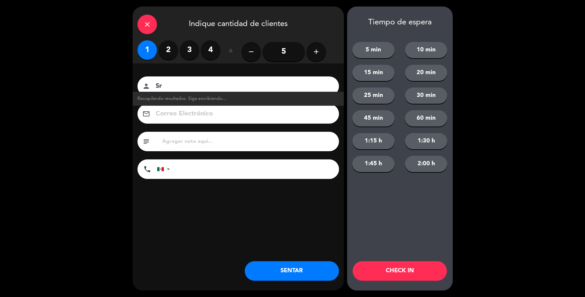
type input "S"
type input "Sr [PERSON_NAME]"
click at [303, 262] on button "SENTAR" at bounding box center [292, 271] width 94 height 20
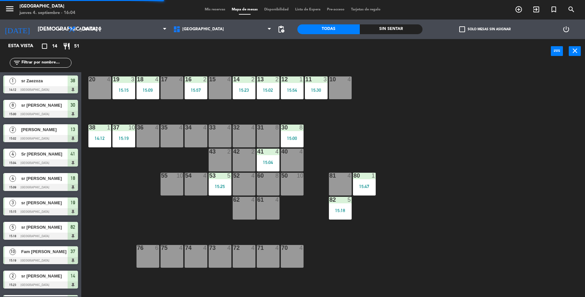
click at [366, 296] on html "close × Parque Asturias × chrome_reader_mode Listado de Reservas account_box Cl…" at bounding box center [292, 148] width 585 height 297
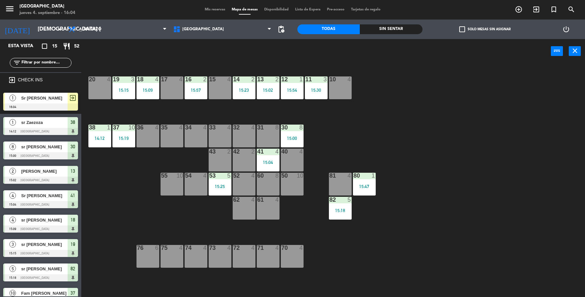
click at [77, 98] on div "exit_to_app" at bounding box center [73, 98] width 10 height 11
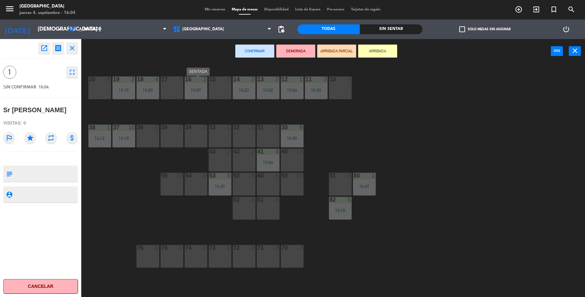
click at [185, 80] on div "16" at bounding box center [185, 79] width 0 height 6
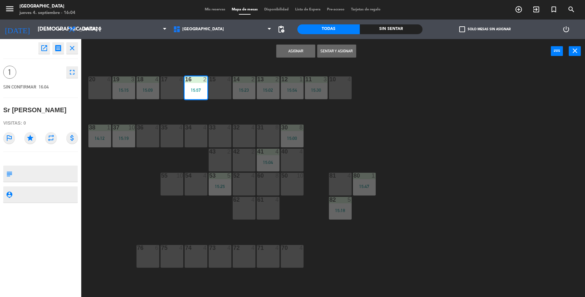
click at [173, 85] on div "17 4" at bounding box center [172, 87] width 23 height 23
click at [196, 96] on div "16 2 15:57" at bounding box center [196, 87] width 23 height 23
click at [352, 55] on button "Sentar y Asignar" at bounding box center [336, 51] width 39 height 13
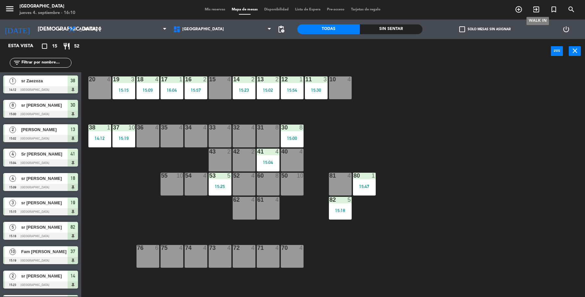
click at [538, 9] on icon "exit_to_app" at bounding box center [536, 10] width 8 height 8
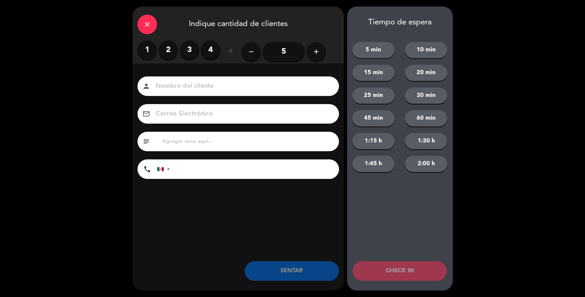
click at [162, 54] on label "2" at bounding box center [169, 50] width 20 height 20
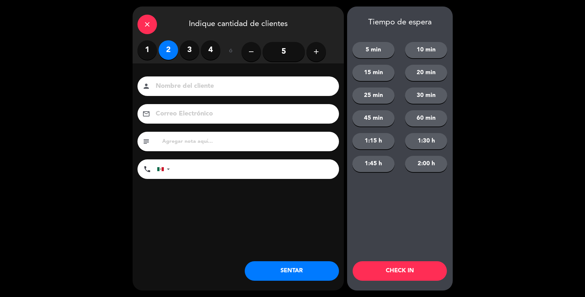
drag, startPoint x: 177, startPoint y: 84, endPoint x: 171, endPoint y: 77, distance: 8.7
click at [175, 79] on div "person" at bounding box center [238, 86] width 202 height 20
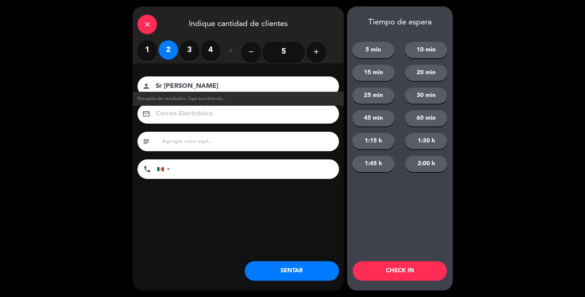
type input "Sr [PERSON_NAME]"
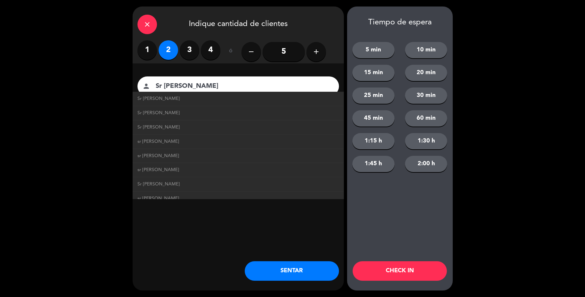
click at [306, 278] on button "SENTAR" at bounding box center [292, 271] width 94 height 20
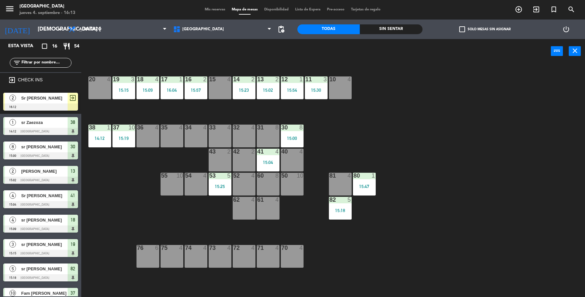
click at [47, 106] on div at bounding box center [40, 106] width 75 height 7
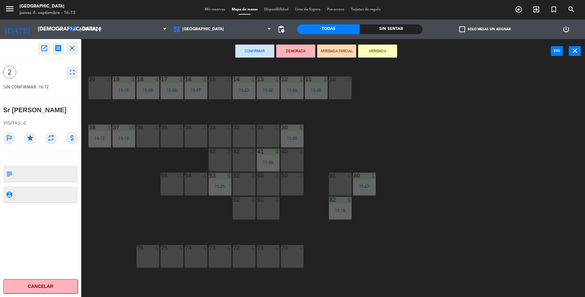
click at [288, 153] on div at bounding box center [292, 152] width 11 height 6
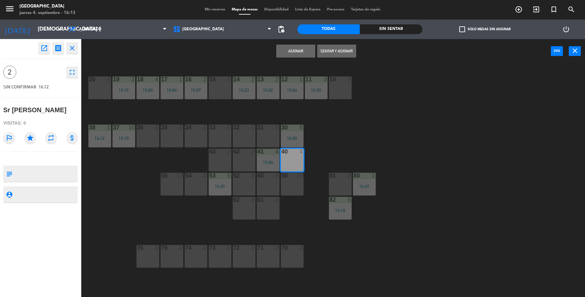
click at [329, 55] on button "Sentar y Asignar" at bounding box center [336, 51] width 39 height 13
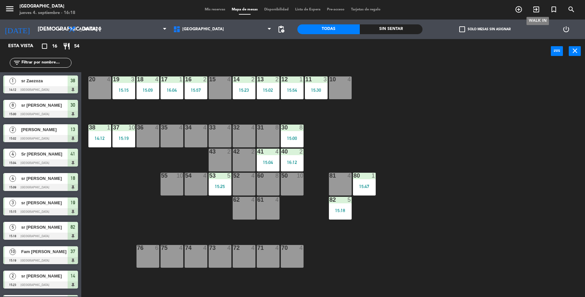
click at [537, 7] on icon "exit_to_app" at bounding box center [536, 10] width 8 height 8
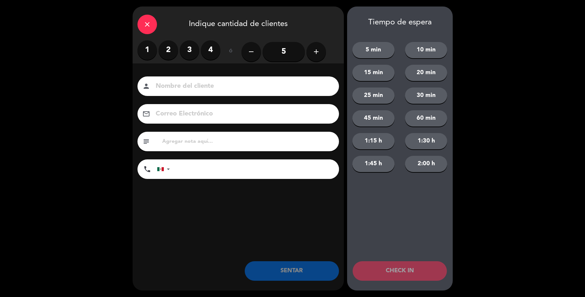
click at [176, 55] on label "2" at bounding box center [169, 50] width 20 height 20
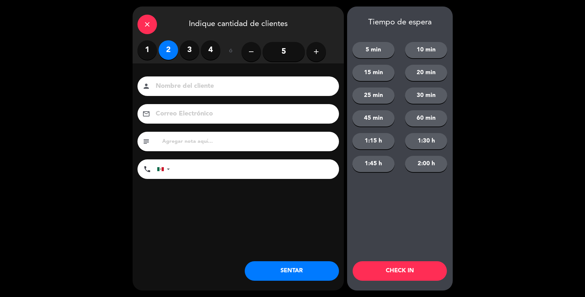
click at [192, 85] on input at bounding box center [243, 86] width 176 height 11
type input "Sr [PERSON_NAME]"
click at [284, 269] on div "close Indique cantidad de clientes 1 2 3 4 ó remove 5 add Nombre del cliente pe…" at bounding box center [238, 149] width 211 height 284
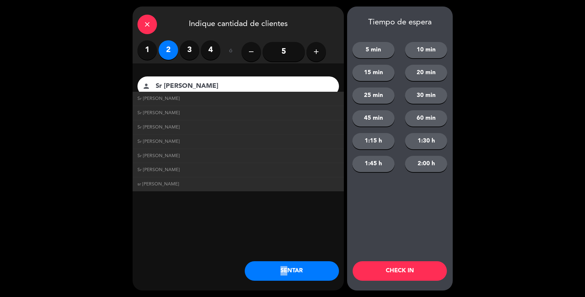
drag, startPoint x: 289, startPoint y: 275, endPoint x: 286, endPoint y: 269, distance: 6.9
click at [286, 270] on button "SENTAR" at bounding box center [292, 271] width 94 height 20
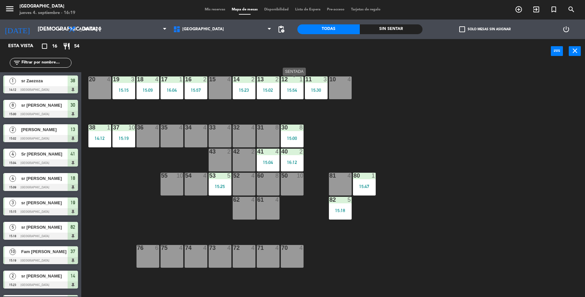
click at [297, 96] on div "12 1 15:54" at bounding box center [292, 87] width 23 height 23
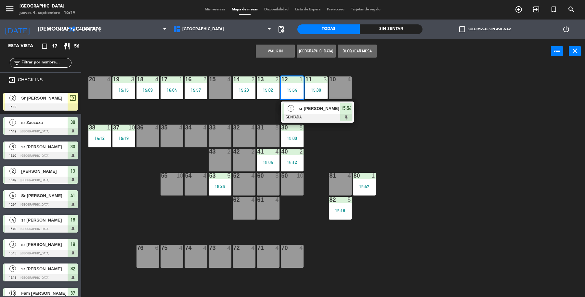
click at [97, 106] on div "19 3 15:15 18 4 15:09 17 1 16:04 16 2 15:57 15 4 14 2 15:23 13 2 15:02 12 1 15:…" at bounding box center [336, 181] width 498 height 233
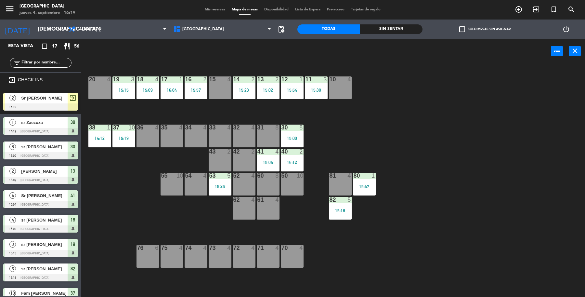
click at [65, 104] on div at bounding box center [40, 106] width 75 height 7
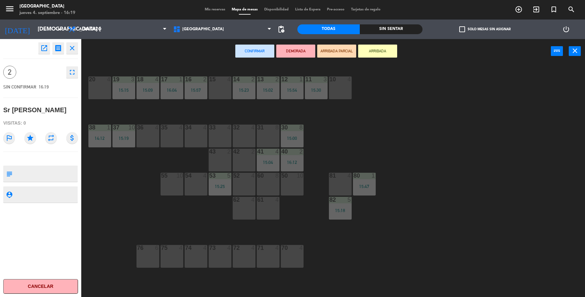
click at [228, 88] on div "15 4" at bounding box center [220, 87] width 23 height 23
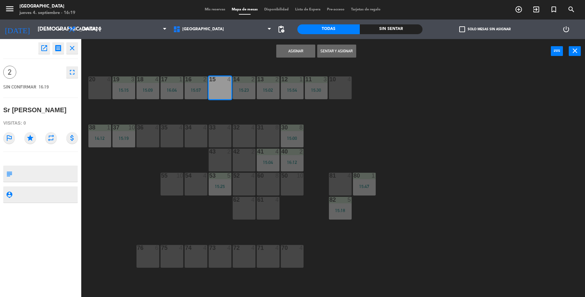
click at [338, 54] on button "Sentar y Asignar" at bounding box center [336, 51] width 39 height 13
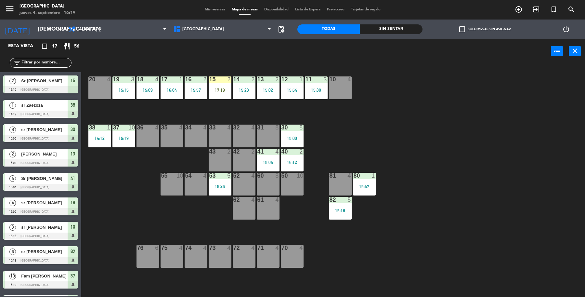
click at [105, 136] on div "14:12" at bounding box center [99, 138] width 23 height 5
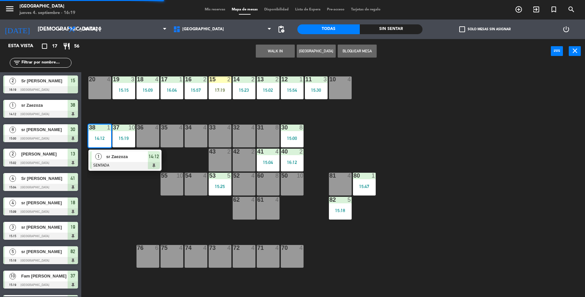
click at [118, 158] on div "1 sr Zaezoza SENTADA 14:12" at bounding box center [125, 160] width 83 height 21
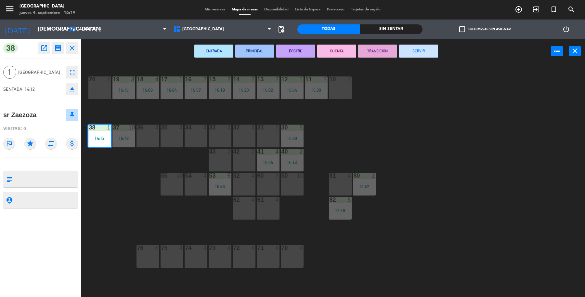
drag, startPoint x: 422, startPoint y: 46, endPoint x: 424, endPoint y: 53, distance: 7.0
click at [420, 48] on button "SERVIR" at bounding box center [418, 51] width 39 height 13
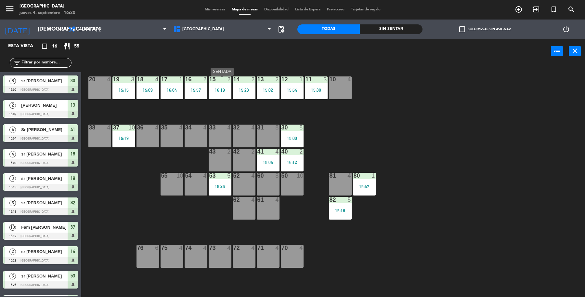
click at [216, 85] on div "15 2 16:19" at bounding box center [220, 87] width 23 height 23
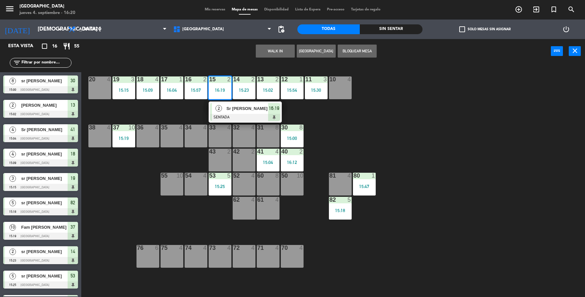
click at [189, 137] on div "34 4" at bounding box center [196, 135] width 23 height 23
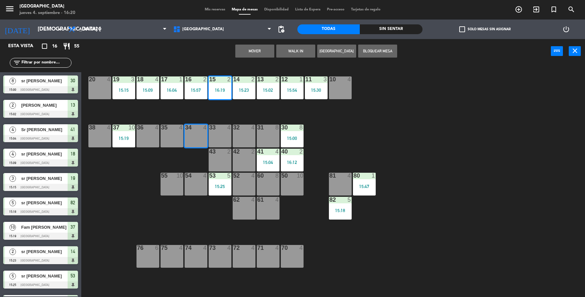
click at [259, 51] on button "Mover" at bounding box center [254, 51] width 39 height 13
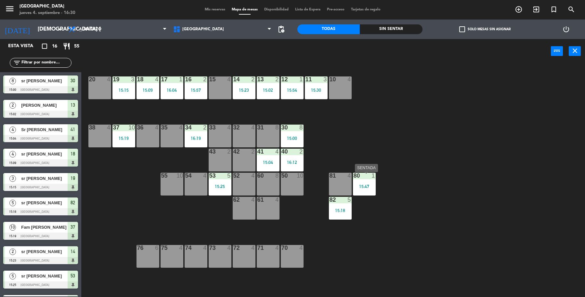
click at [366, 189] on div "80 1 15:47" at bounding box center [364, 184] width 23 height 23
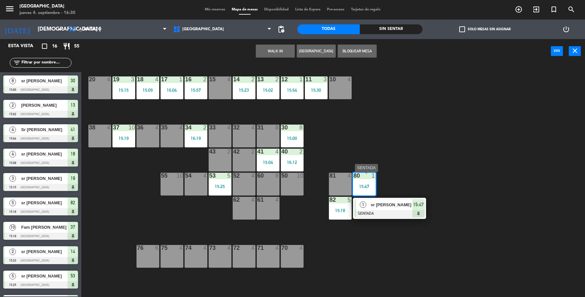
click at [400, 214] on div at bounding box center [390, 213] width 70 height 7
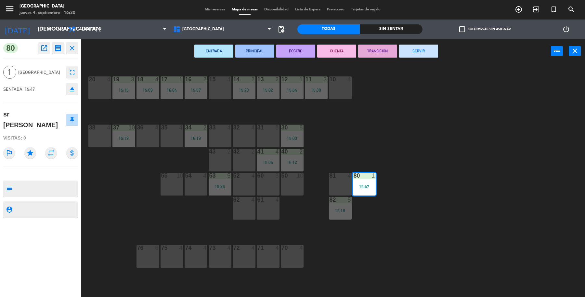
click at [428, 45] on button "SERVIR" at bounding box center [418, 51] width 39 height 13
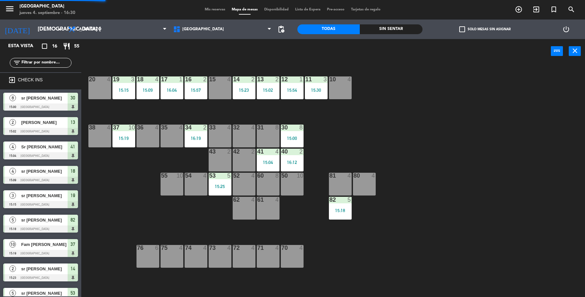
scroll to position [1, 0]
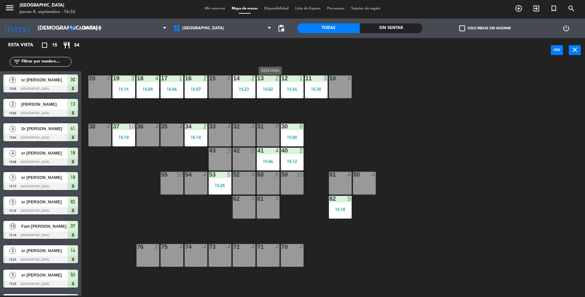
click at [274, 88] on div "15:02" at bounding box center [268, 89] width 23 height 5
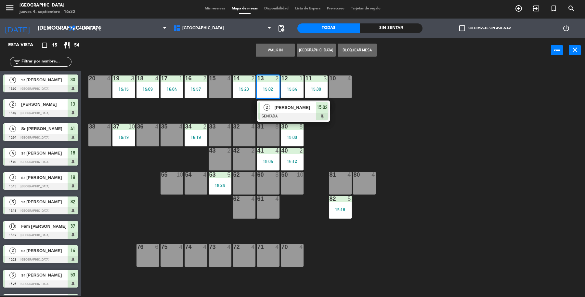
click at [284, 113] on div at bounding box center [293, 116] width 70 height 7
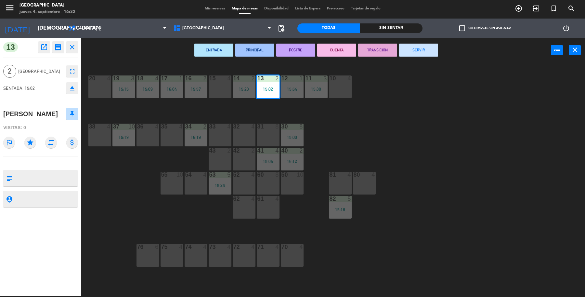
click at [421, 52] on button "SERVIR" at bounding box center [418, 50] width 39 height 13
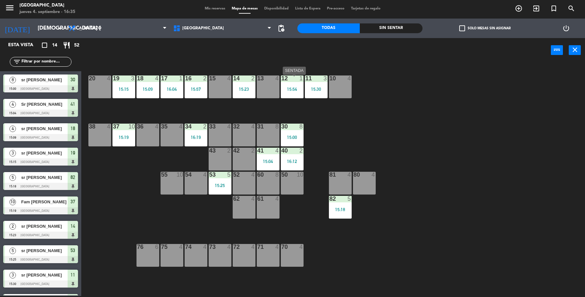
click at [295, 92] on div "12 1 15:54" at bounding box center [292, 86] width 23 height 23
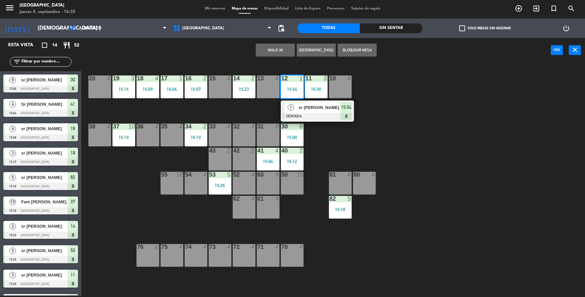
click at [305, 116] on div at bounding box center [317, 116] width 70 height 7
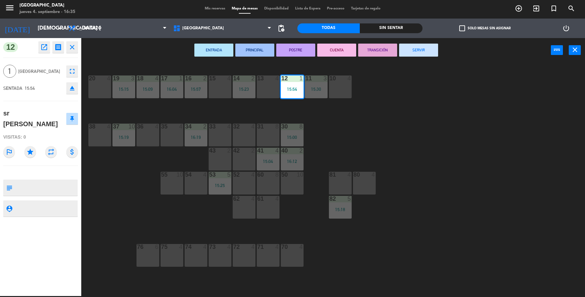
click at [420, 50] on button "SERVIR" at bounding box center [418, 50] width 39 height 13
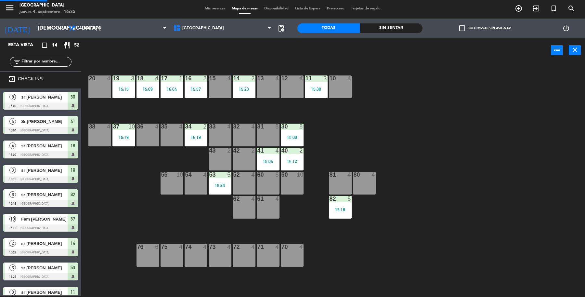
scroll to position [7, 0]
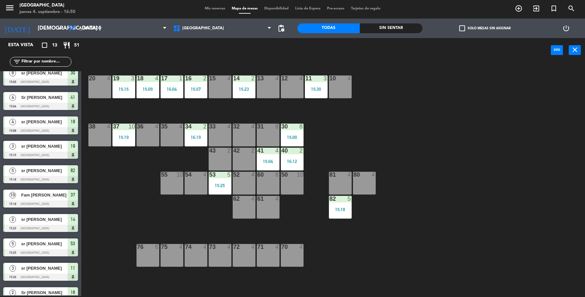
click at [261, 85] on div "13 4" at bounding box center [268, 86] width 23 height 23
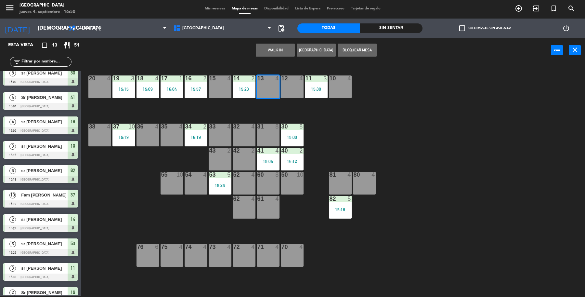
click at [272, 54] on button "WALK IN" at bounding box center [275, 50] width 39 height 13
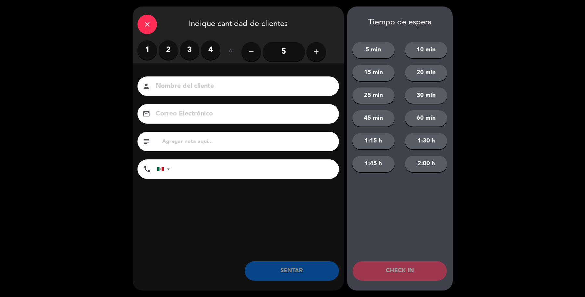
click at [183, 51] on label "3" at bounding box center [190, 50] width 20 height 20
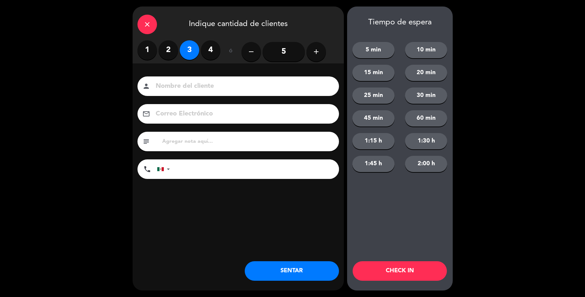
click at [194, 87] on input at bounding box center [243, 86] width 176 height 11
type input "Sra [PERSON_NAME]"
drag, startPoint x: 303, startPoint y: 274, endPoint x: 309, endPoint y: 265, distance: 10.3
click at [309, 265] on button "SENTAR" at bounding box center [292, 271] width 94 height 20
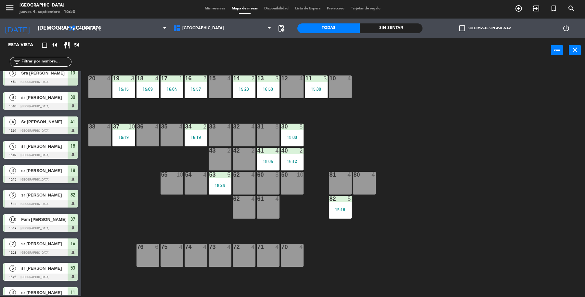
scroll to position [0, 0]
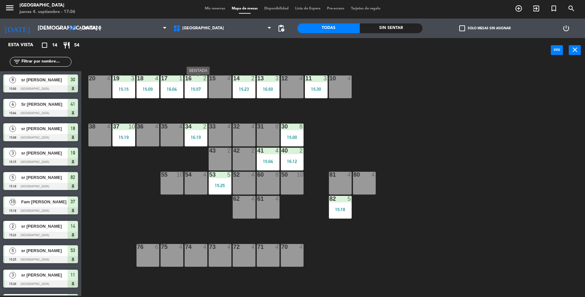
click at [188, 91] on div "16 2 15:57" at bounding box center [196, 86] width 23 height 23
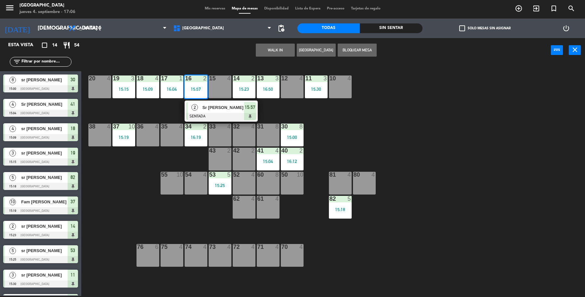
click at [197, 107] on span "2" at bounding box center [194, 107] width 7 height 7
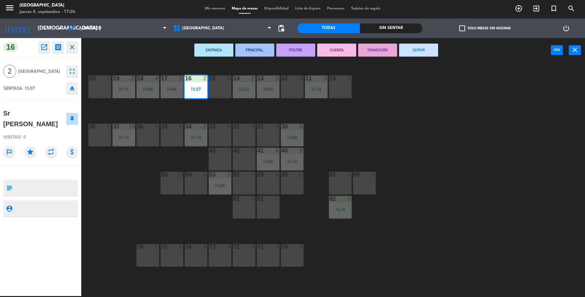
click at [405, 49] on button "SERVIR" at bounding box center [418, 50] width 39 height 13
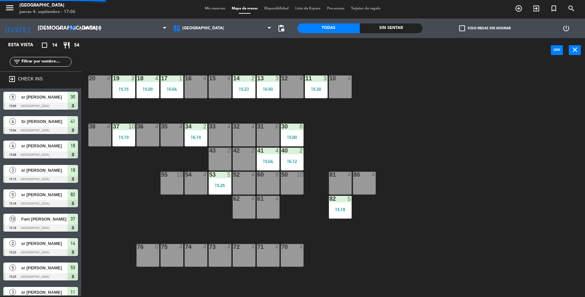
scroll to position [7, 0]
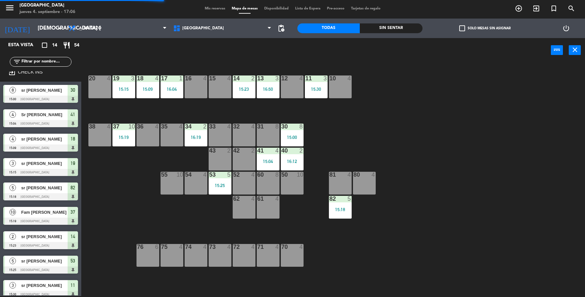
click at [170, 88] on div "16:04" at bounding box center [172, 89] width 23 height 5
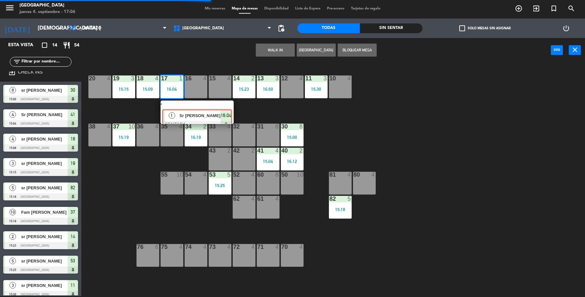
click at [189, 105] on div "19 3 15:15 18 4 15:09 17 1 16:04 1 Sr [PERSON_NAME] SENTADA 16:04 16 4 15 4 14 …" at bounding box center [336, 180] width 498 height 233
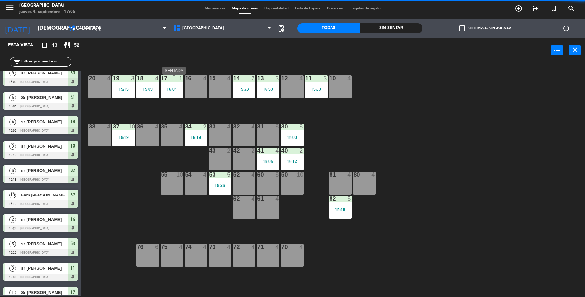
click at [162, 90] on div "16:04" at bounding box center [172, 89] width 23 height 5
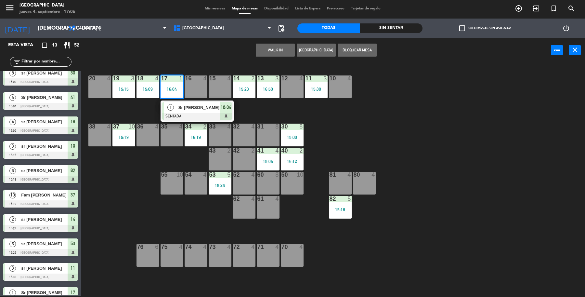
click at [192, 110] on span "Sr [PERSON_NAME]" at bounding box center [199, 107] width 42 height 7
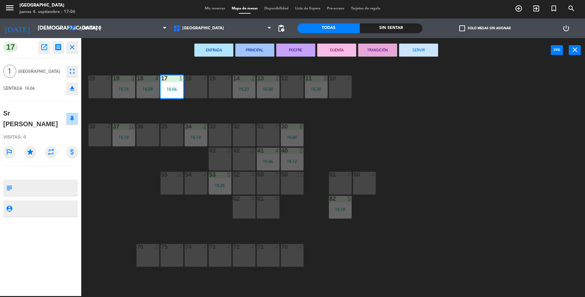
click at [414, 51] on button "SERVIR" at bounding box center [418, 50] width 39 height 13
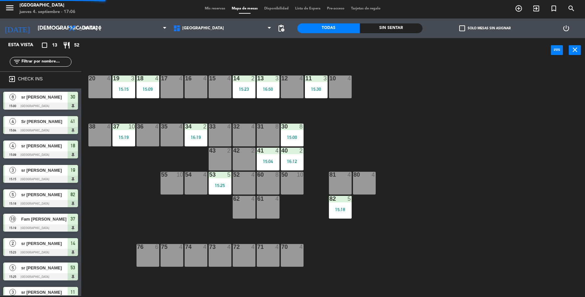
scroll to position [23, 0]
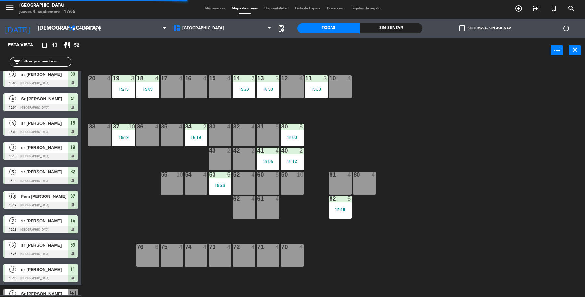
click at [224, 175] on div at bounding box center [220, 175] width 11 height 6
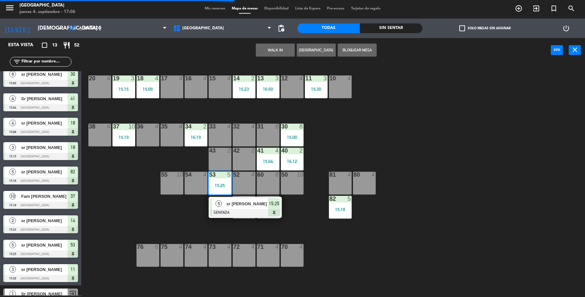
click at [252, 209] on div at bounding box center [245, 212] width 70 height 7
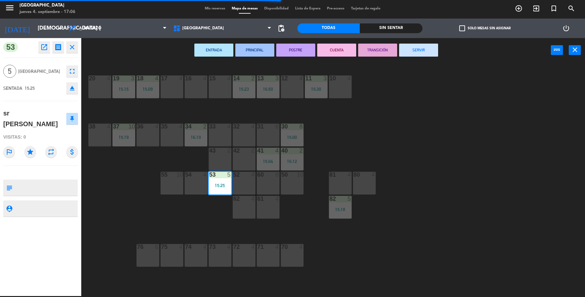
click at [424, 54] on button "SERVIR" at bounding box center [418, 50] width 39 height 13
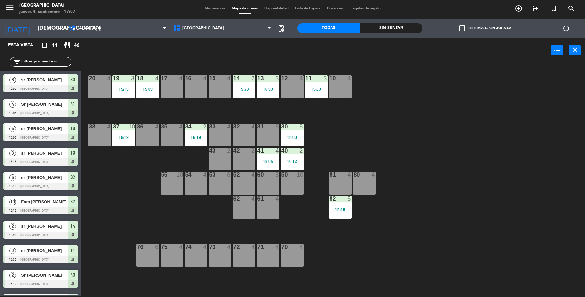
click at [197, 81] on div "16 4" at bounding box center [196, 78] width 23 height 7
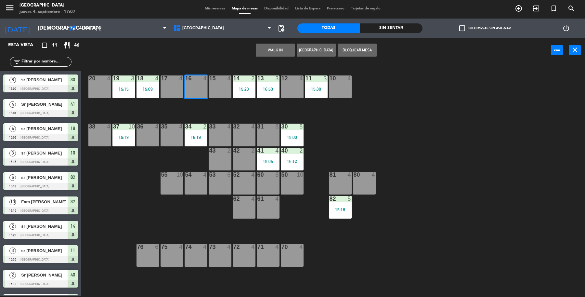
click at [285, 51] on button "WALK IN" at bounding box center [275, 50] width 39 height 13
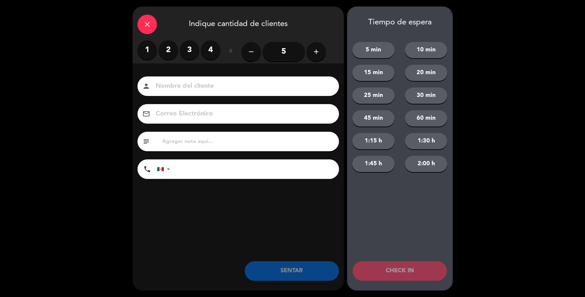
click at [172, 53] on label "2" at bounding box center [169, 50] width 20 height 20
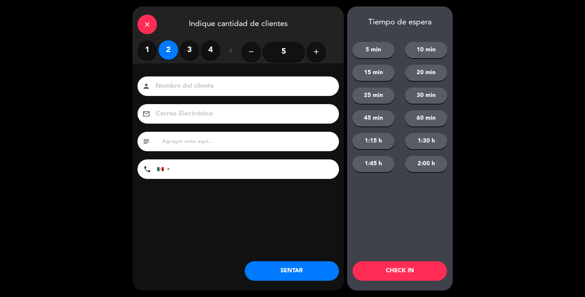
drag, startPoint x: 194, startPoint y: 58, endPoint x: 201, endPoint y: 80, distance: 22.9
click at [194, 58] on label "3" at bounding box center [190, 50] width 20 height 20
click at [202, 83] on input at bounding box center [243, 86] width 176 height 11
type input "Sra [PERSON_NAME]"
click at [334, 268] on button "SENTAR" at bounding box center [292, 271] width 94 height 20
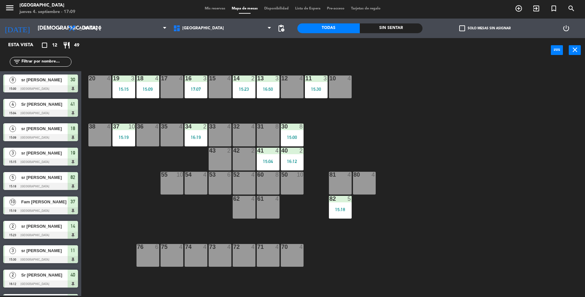
click at [168, 88] on div "17 4" at bounding box center [172, 86] width 23 height 23
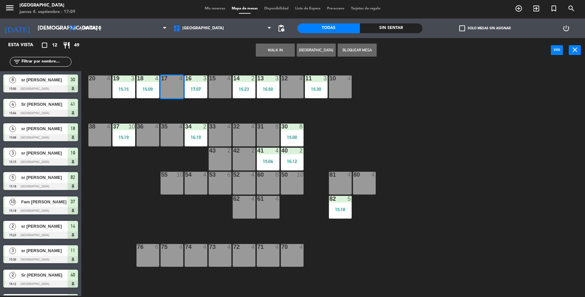
click at [270, 52] on button "WALK IN" at bounding box center [275, 50] width 39 height 13
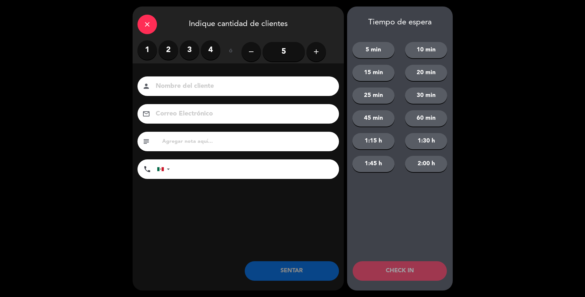
click at [162, 55] on label "2" at bounding box center [169, 50] width 20 height 20
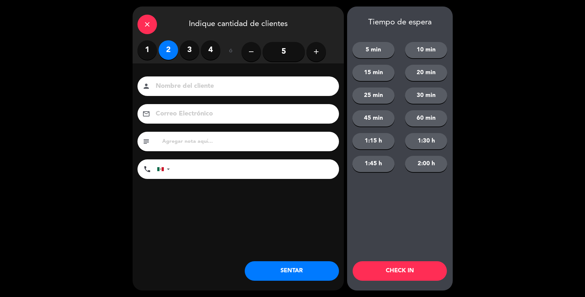
click at [179, 91] on input at bounding box center [243, 86] width 176 height 11
type input "Sr [PERSON_NAME]"
click at [285, 265] on button "SENTAR" at bounding box center [292, 271] width 94 height 20
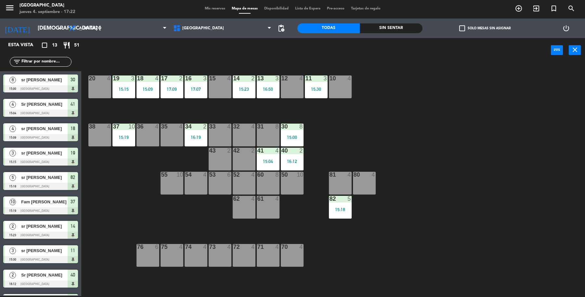
click at [544, 130] on div "19 3 15:15 18 4 15:09 17 2 17:09 16 3 17:07 15 4 14 2 15:23 13 3 16:50 12 4 11 …" at bounding box center [336, 180] width 498 height 233
click at [263, 87] on div "16:50" at bounding box center [268, 89] width 23 height 5
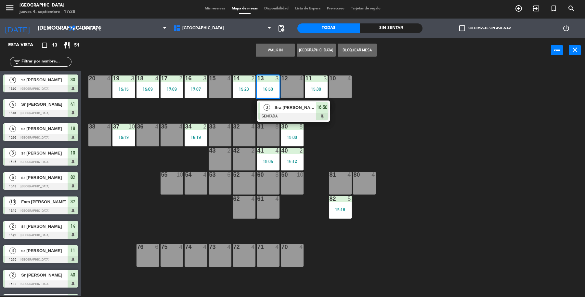
click at [408, 122] on div "19 3 15:15 18 4 15:09 17 2 17:09 16 3 17:07 15 4 14 2 15:23 13 3 16:50 3 Sra [P…" at bounding box center [336, 180] width 498 height 233
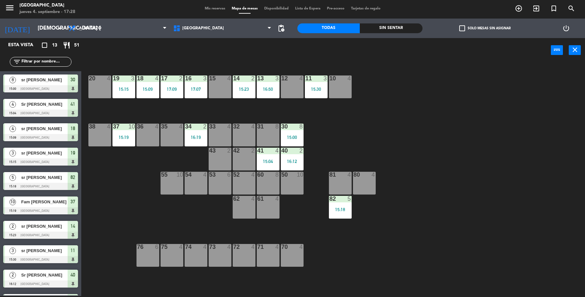
click at [151, 90] on div "15:09" at bounding box center [148, 89] width 23 height 5
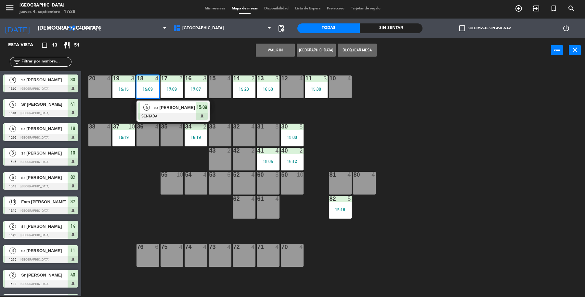
click at [233, 100] on div "19 3 15:15 18 4 15:09 4 sr [PERSON_NAME] SENTADA 15:09 17 2 17:09 16 3 17:07 15…" at bounding box center [336, 180] width 498 height 233
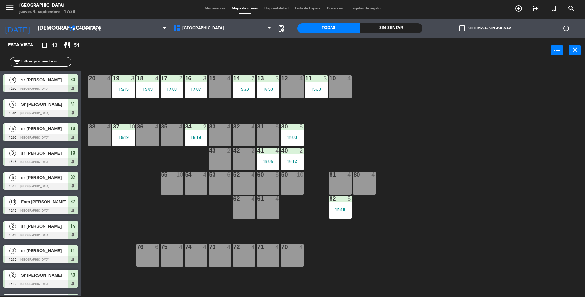
click at [193, 134] on div "34 2 16:19" at bounding box center [196, 135] width 23 height 23
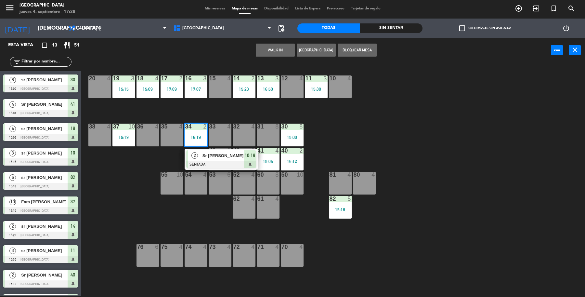
click at [221, 166] on div at bounding box center [221, 164] width 70 height 7
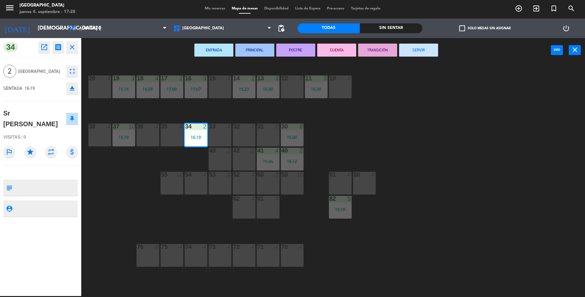
click at [414, 51] on button "SERVIR" at bounding box center [418, 50] width 39 height 13
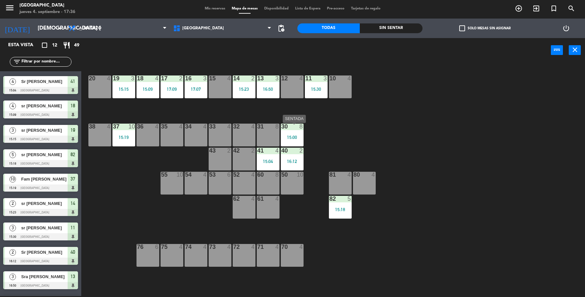
click at [292, 137] on div "15:00" at bounding box center [292, 137] width 23 height 5
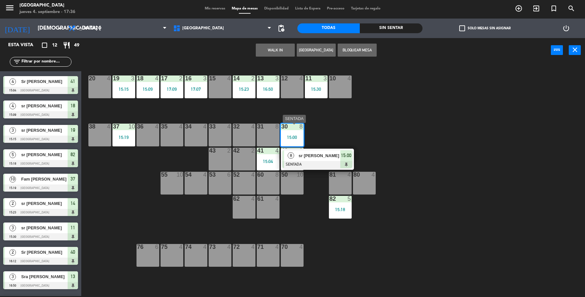
click at [342, 160] on div "8 sr [PERSON_NAME] 15:00" at bounding box center [317, 159] width 83 height 21
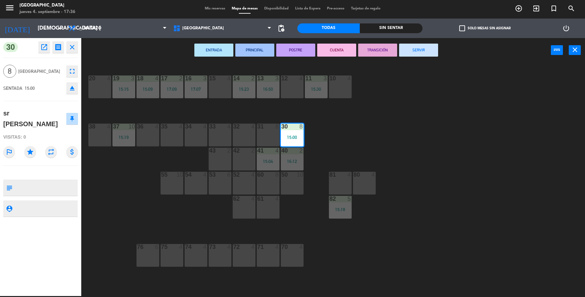
click at [409, 45] on button "SERVIR" at bounding box center [418, 50] width 39 height 13
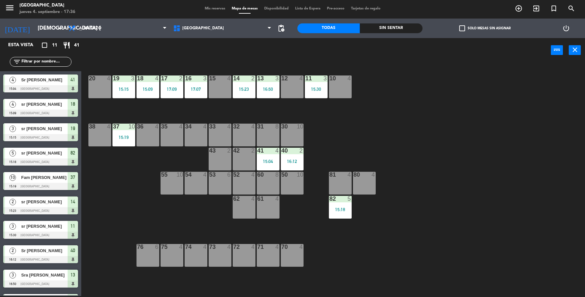
click at [303, 94] on div "12 4" at bounding box center [292, 86] width 23 height 23
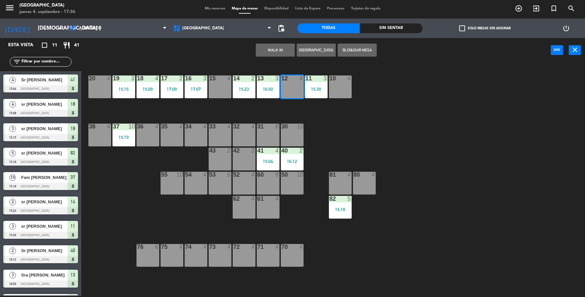
click at [334, 111] on div "19 3 15:15 18 4 15:09 17 2 17:09 16 3 17:07 15 4 14 2 15:23 13 3 16:50 12 4 11 …" at bounding box center [336, 180] width 498 height 233
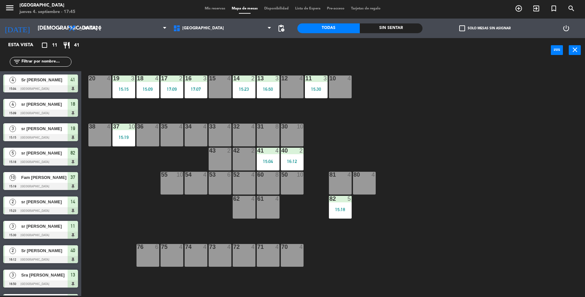
click at [515, 121] on div "19 3 15:15 18 4 15:09 17 2 17:09 16 3 17:07 15 4 14 2 15:23 13 3 16:50 12 4 11 …" at bounding box center [336, 180] width 498 height 233
click at [271, 88] on div "16:50" at bounding box center [268, 89] width 23 height 5
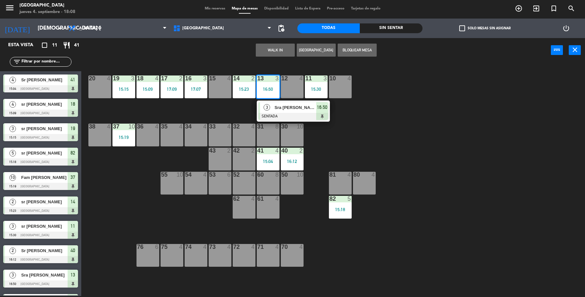
click at [281, 113] on div at bounding box center [293, 116] width 70 height 7
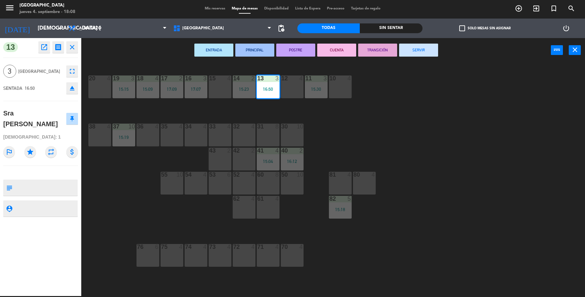
click at [408, 50] on button "SERVIR" at bounding box center [418, 50] width 39 height 13
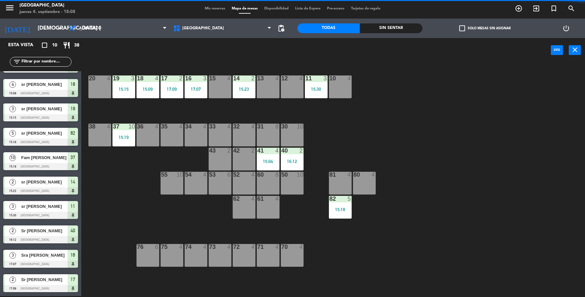
scroll to position [20, 0]
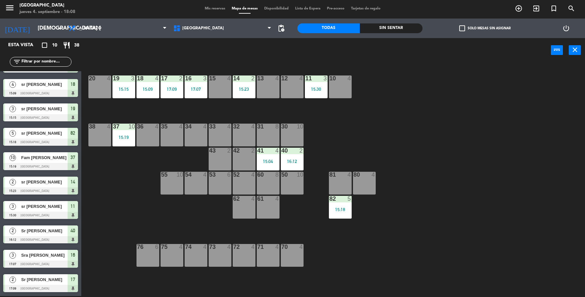
click at [503, 126] on div "19 3 15:15 18 4 15:09 17 2 17:09 16 3 17:07 15 4 14 2 15:23 13 4 12 4 11 3 15:3…" at bounding box center [336, 180] width 498 height 233
click at [288, 162] on div "16:12" at bounding box center [292, 161] width 23 height 5
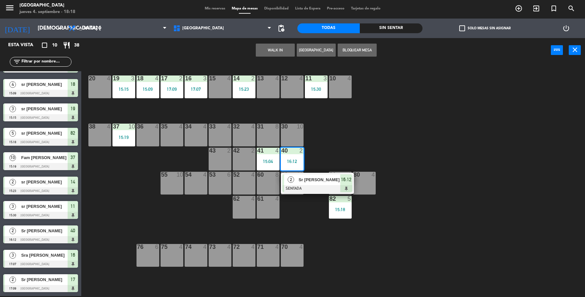
click at [308, 176] on span "Sr [PERSON_NAME]" at bounding box center [320, 179] width 42 height 7
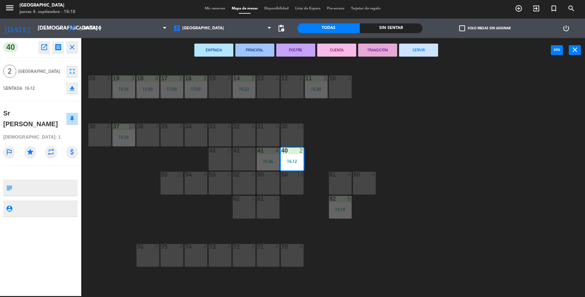
click at [429, 50] on button "SERVIR" at bounding box center [418, 50] width 39 height 13
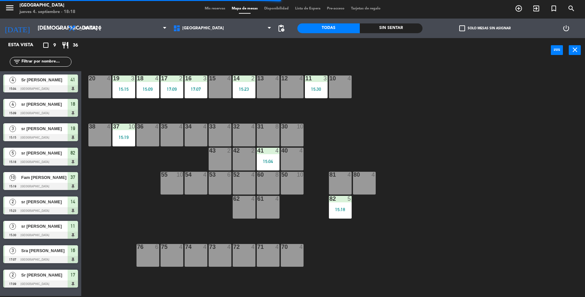
scroll to position [0, 0]
click at [248, 78] on div at bounding box center [244, 78] width 11 height 6
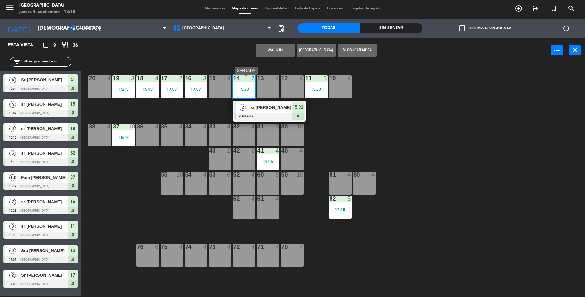
click at [257, 108] on span "sr [PERSON_NAME]" at bounding box center [272, 107] width 42 height 7
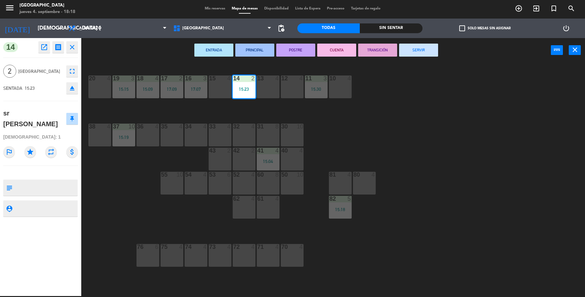
click at [427, 49] on button "SERVIR" at bounding box center [418, 50] width 39 height 13
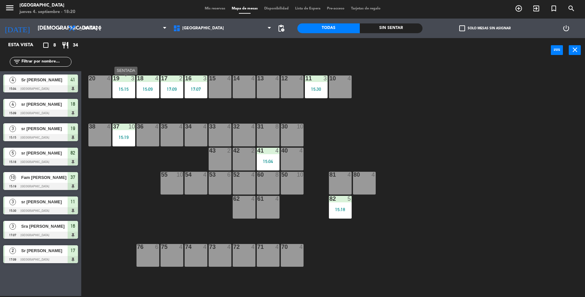
click at [129, 92] on div "19 3 15:15" at bounding box center [123, 86] width 23 height 23
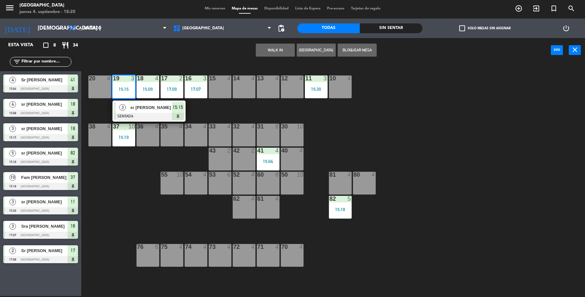
click at [135, 104] on div "3 sr [PERSON_NAME] SENTADA 15:15" at bounding box center [149, 110] width 83 height 21
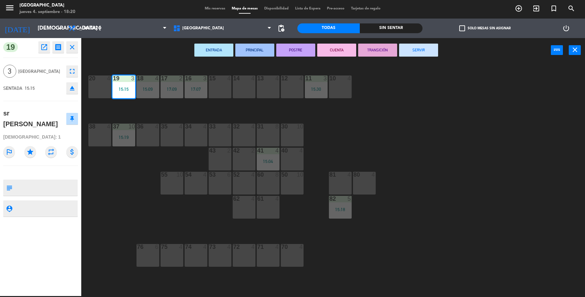
click at [409, 53] on button "SERVIR" at bounding box center [418, 50] width 39 height 13
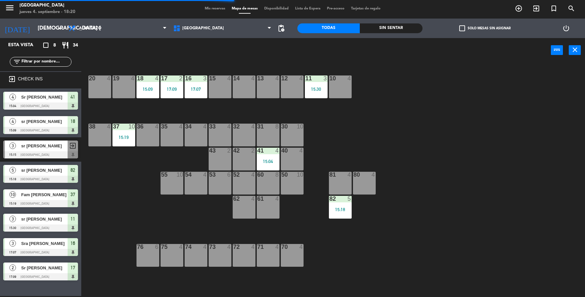
click at [165, 91] on div "17 2 17:09" at bounding box center [172, 86] width 23 height 23
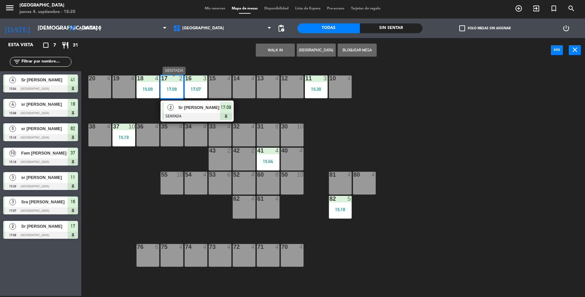
click at [225, 108] on span "17:09" at bounding box center [226, 107] width 10 height 8
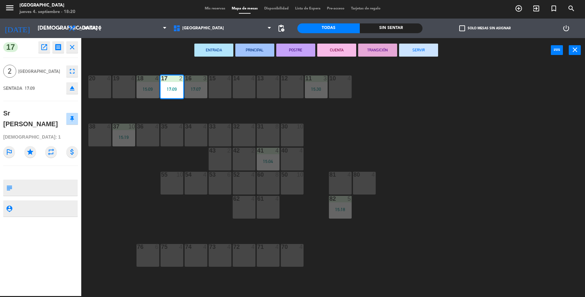
click at [414, 51] on button "SERVIR" at bounding box center [418, 50] width 39 height 13
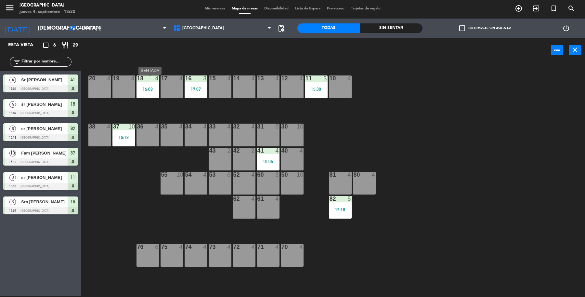
click at [152, 94] on div "18 4 15:09" at bounding box center [148, 86] width 23 height 23
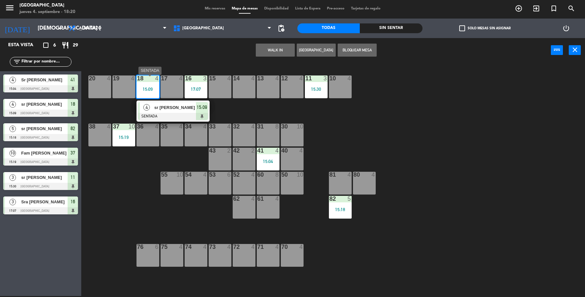
click at [199, 106] on span "15:09" at bounding box center [202, 107] width 10 height 8
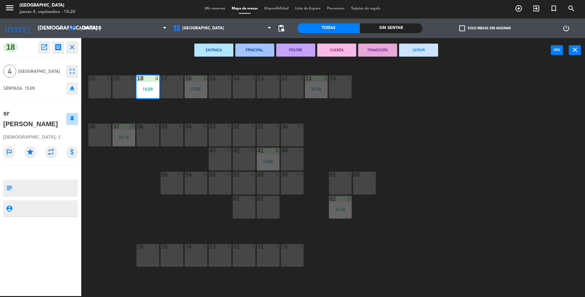
click at [420, 47] on button "SERVIR" at bounding box center [418, 50] width 39 height 13
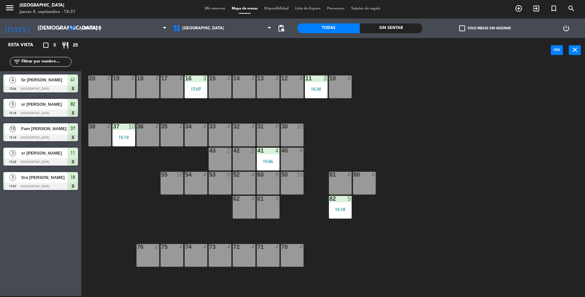
click at [47, 85] on div at bounding box center [40, 88] width 75 height 7
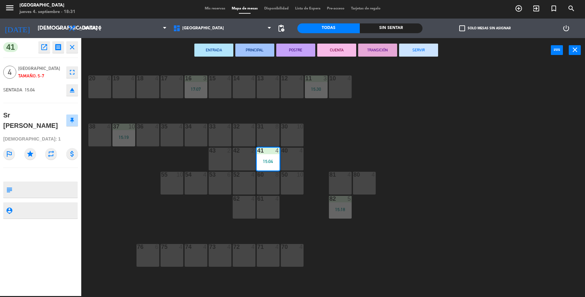
click at [420, 46] on button "SERVIR" at bounding box center [418, 50] width 39 height 13
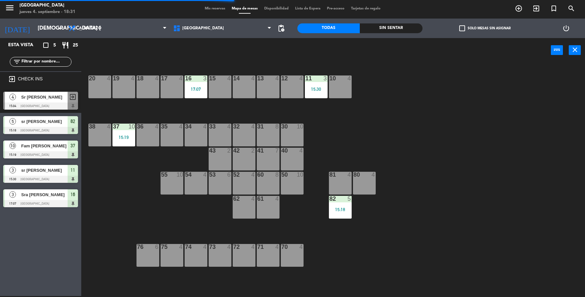
drag, startPoint x: 27, startPoint y: 127, endPoint x: 59, endPoint y: 111, distance: 36.2
click at [27, 127] on div "5 sr [PERSON_NAME] 15:18 [GEOGRAPHIC_DATA] 82" at bounding box center [40, 125] width 81 height 24
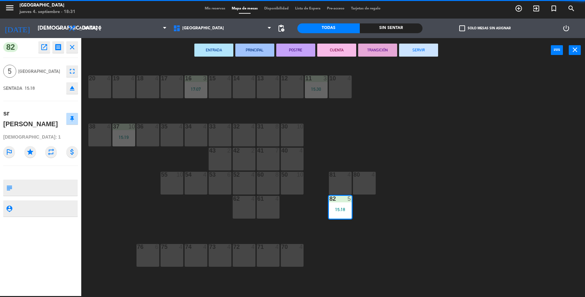
click at [436, 45] on button "SERVIR" at bounding box center [418, 50] width 39 height 13
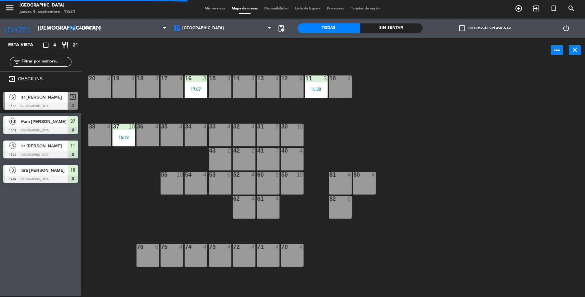
click at [57, 119] on span "Fam [PERSON_NAME]" at bounding box center [44, 121] width 46 height 7
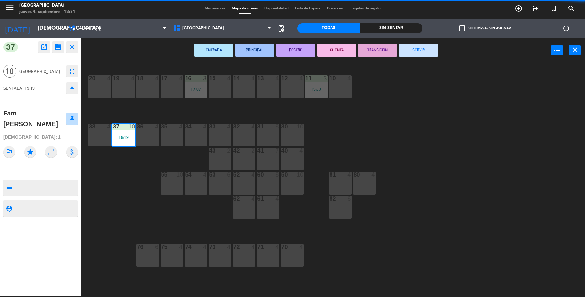
click at [413, 56] on button "SERVIR" at bounding box center [418, 50] width 39 height 13
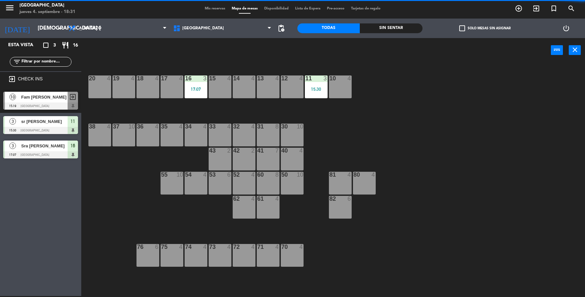
click at [72, 123] on span "11" at bounding box center [73, 121] width 5 height 8
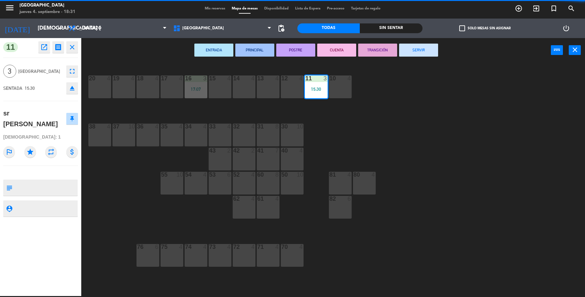
click at [420, 54] on button "SERVIR" at bounding box center [418, 50] width 39 height 13
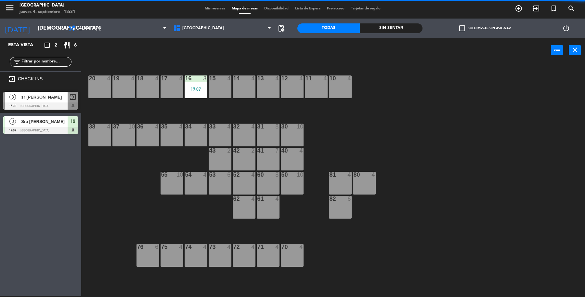
click at [77, 130] on div at bounding box center [40, 130] width 75 height 7
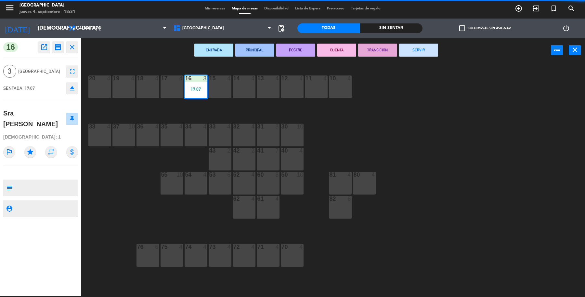
click at [423, 46] on button "SERVIR" at bounding box center [418, 50] width 39 height 13
